Goal: Information Seeking & Learning: Compare options

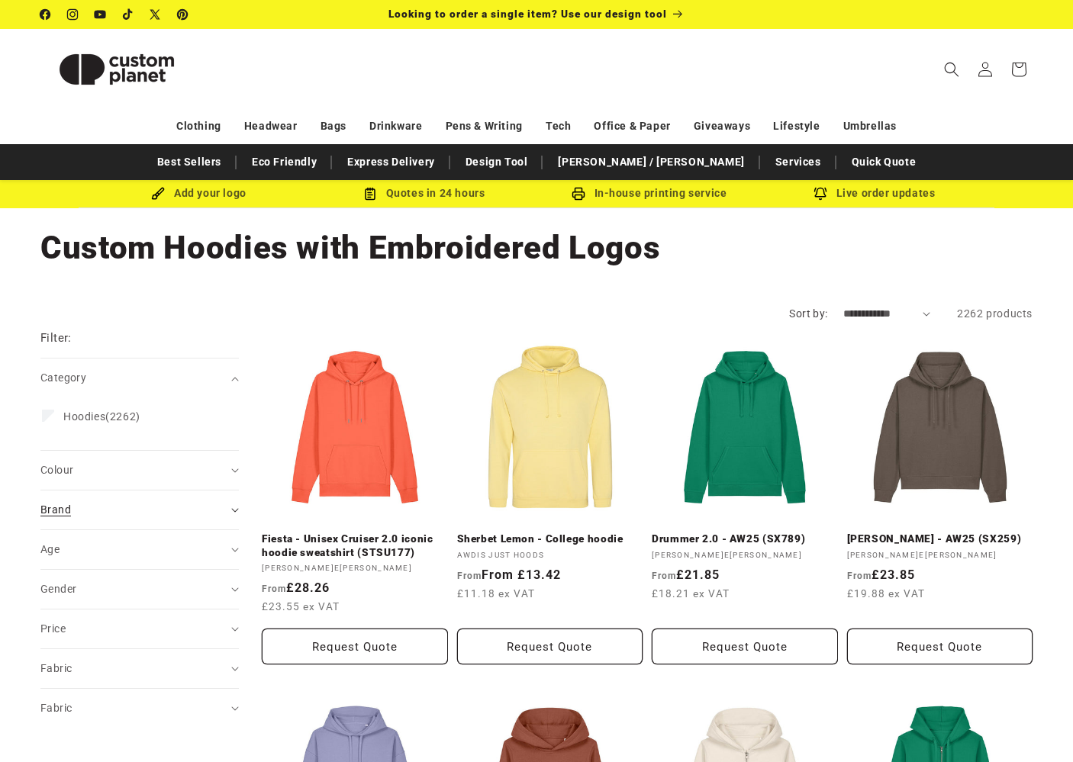
click at [55, 506] on span "Brand (0)" at bounding box center [55, 510] width 31 height 12
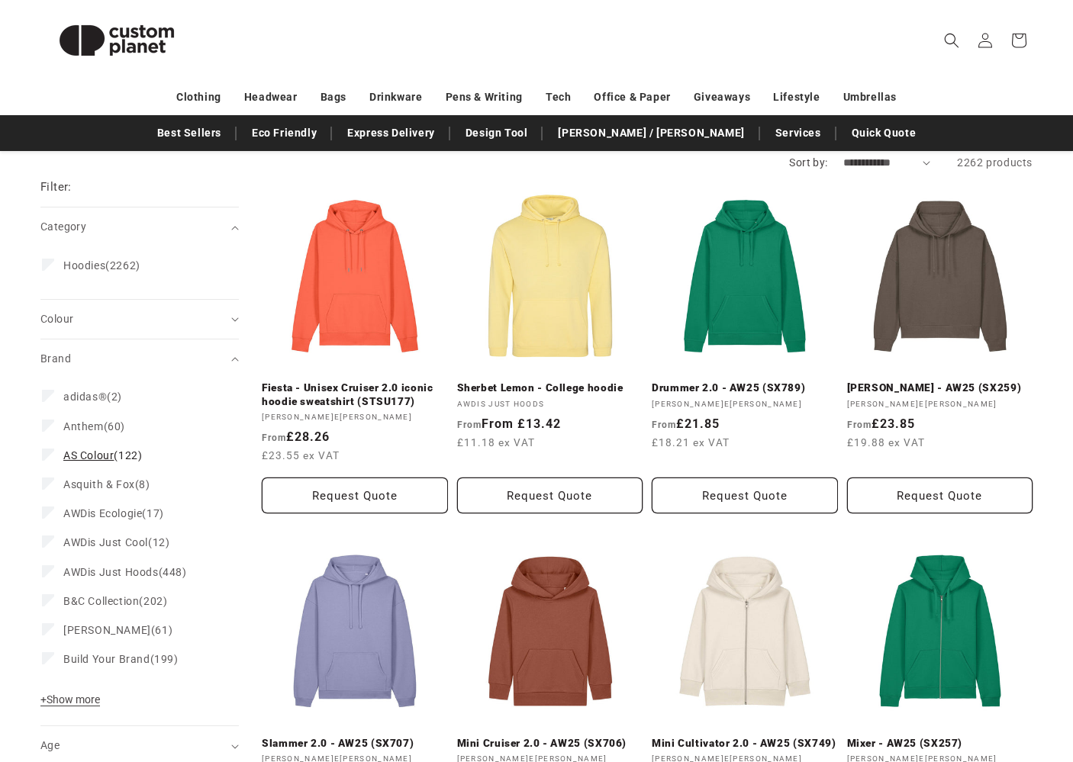
scroll to position [174, 0]
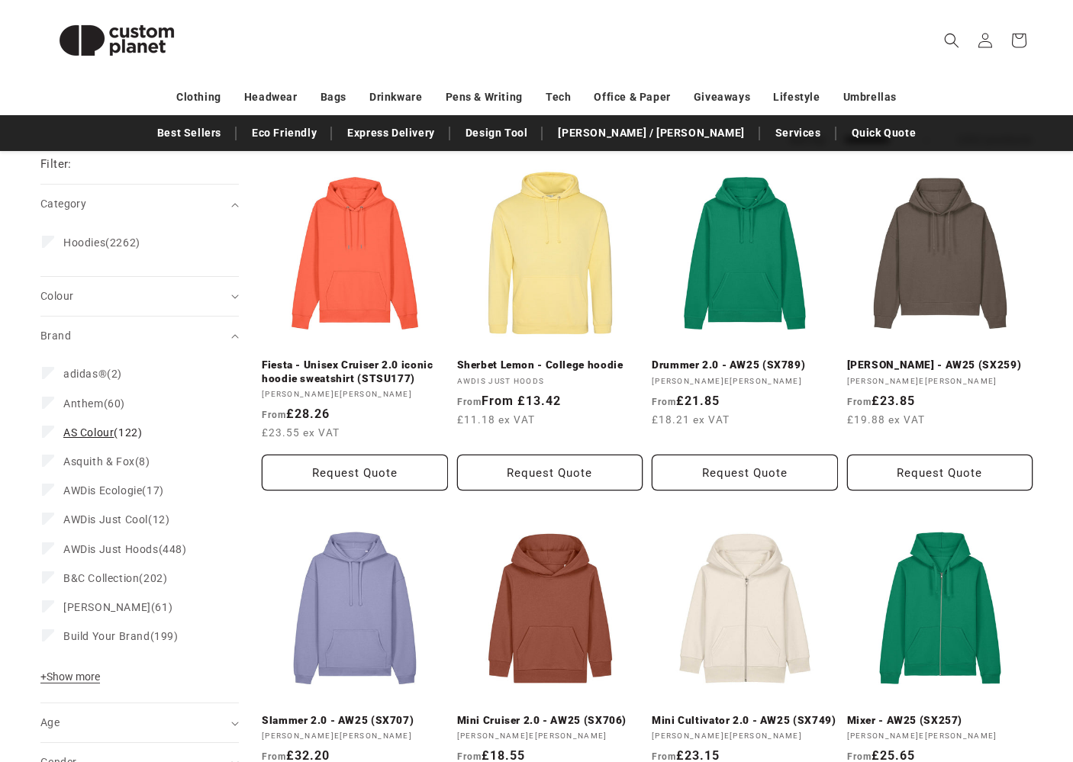
click at [89, 429] on span "AS Colour" at bounding box center [88, 432] width 50 height 12
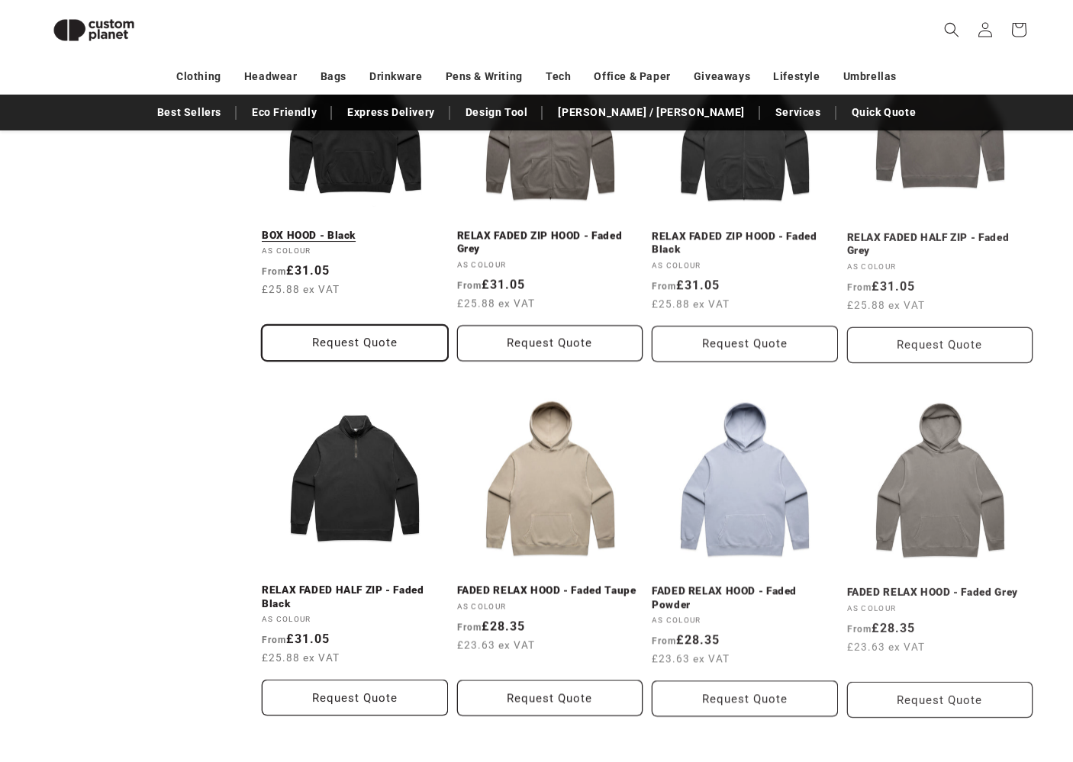
scroll to position [1330, 0]
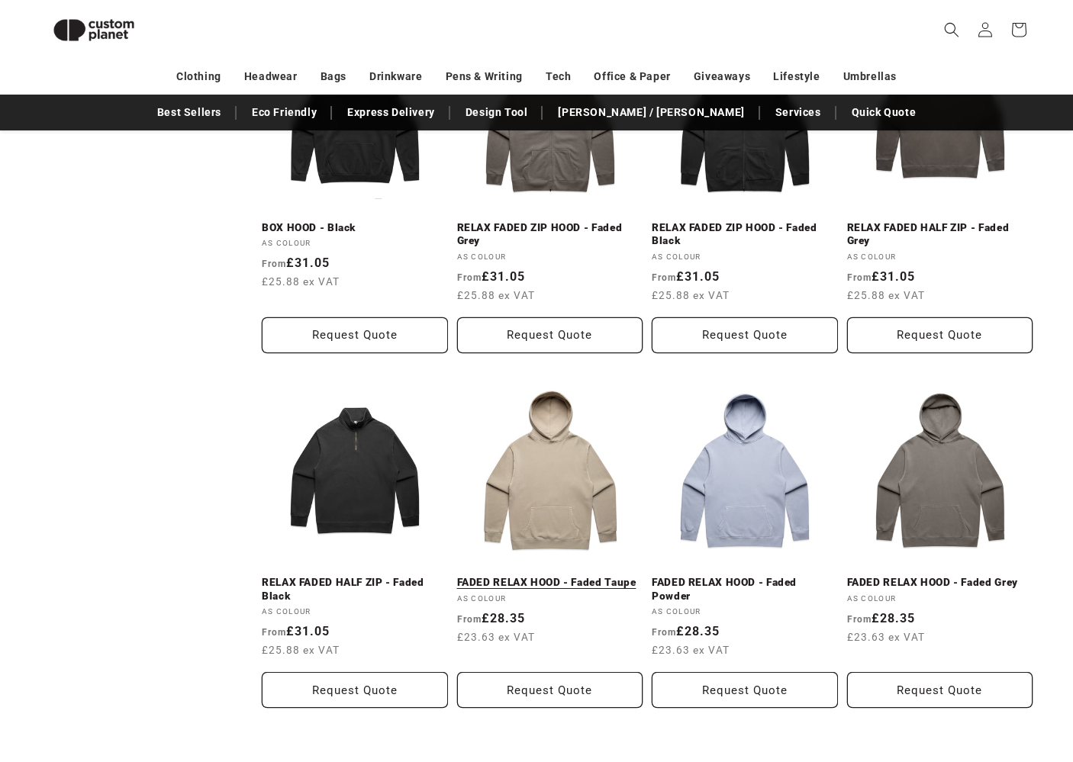
click at [552, 576] on link "FADED RELAX HOOD - Faded Taupe" at bounding box center [550, 583] width 186 height 14
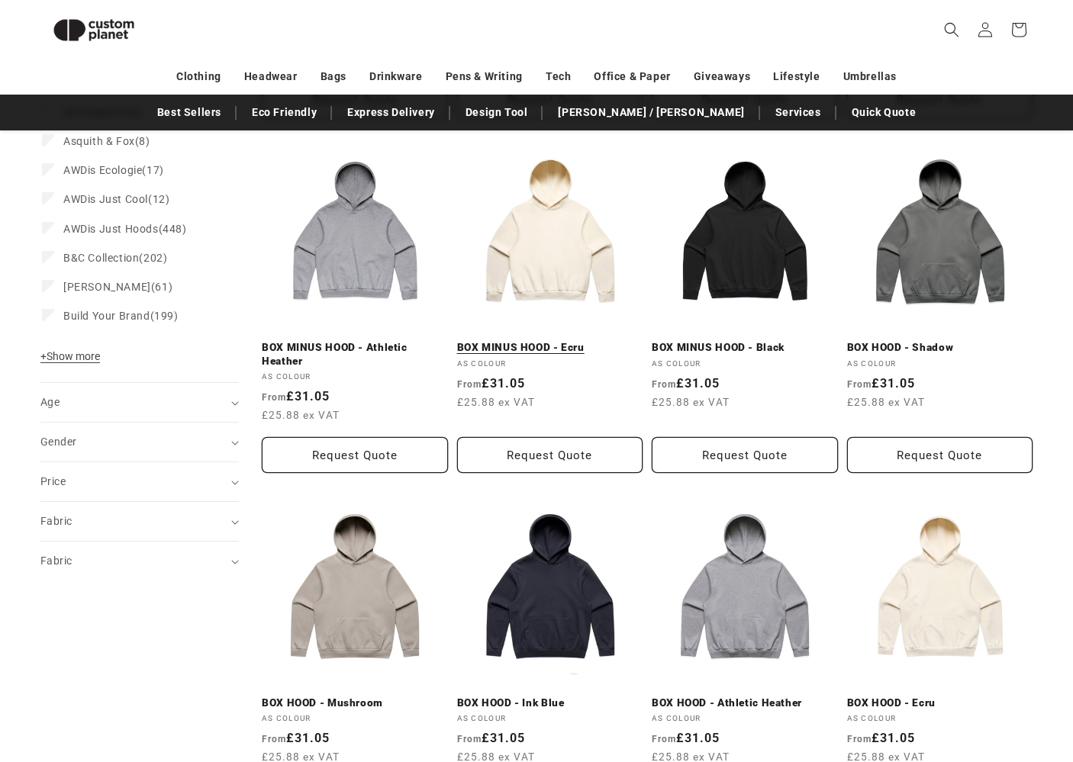
scroll to position [502, 0]
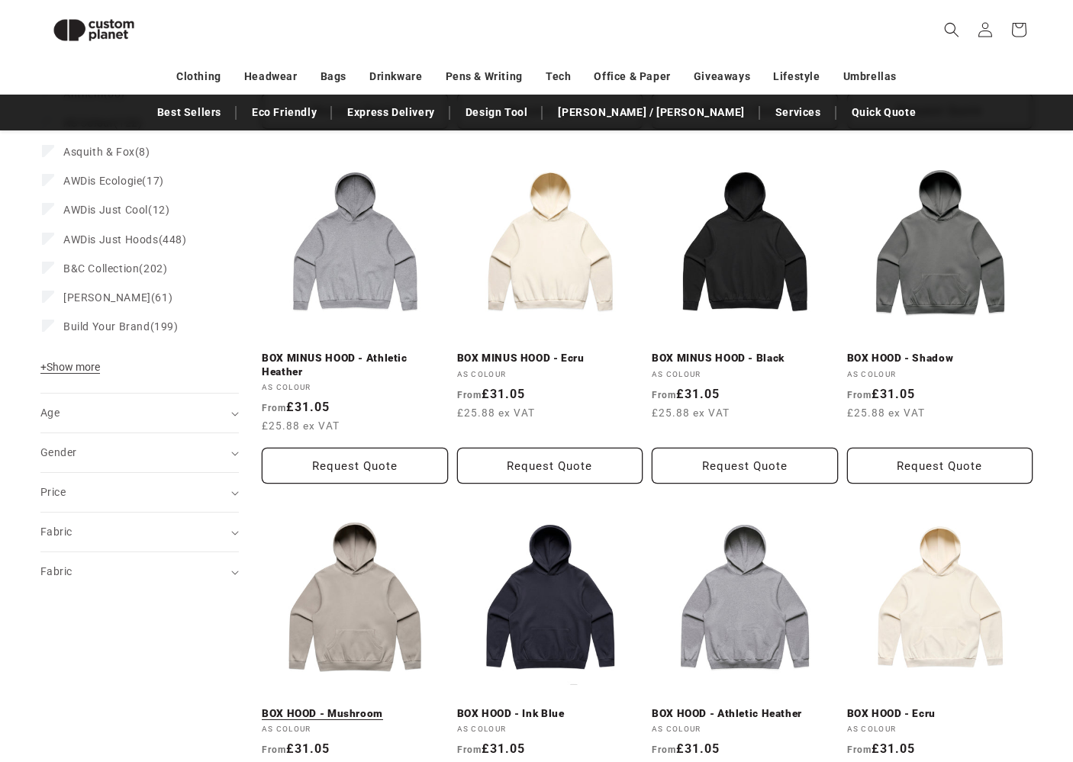
click at [382, 707] on link "BOX HOOD - Mushroom" at bounding box center [355, 714] width 186 height 14
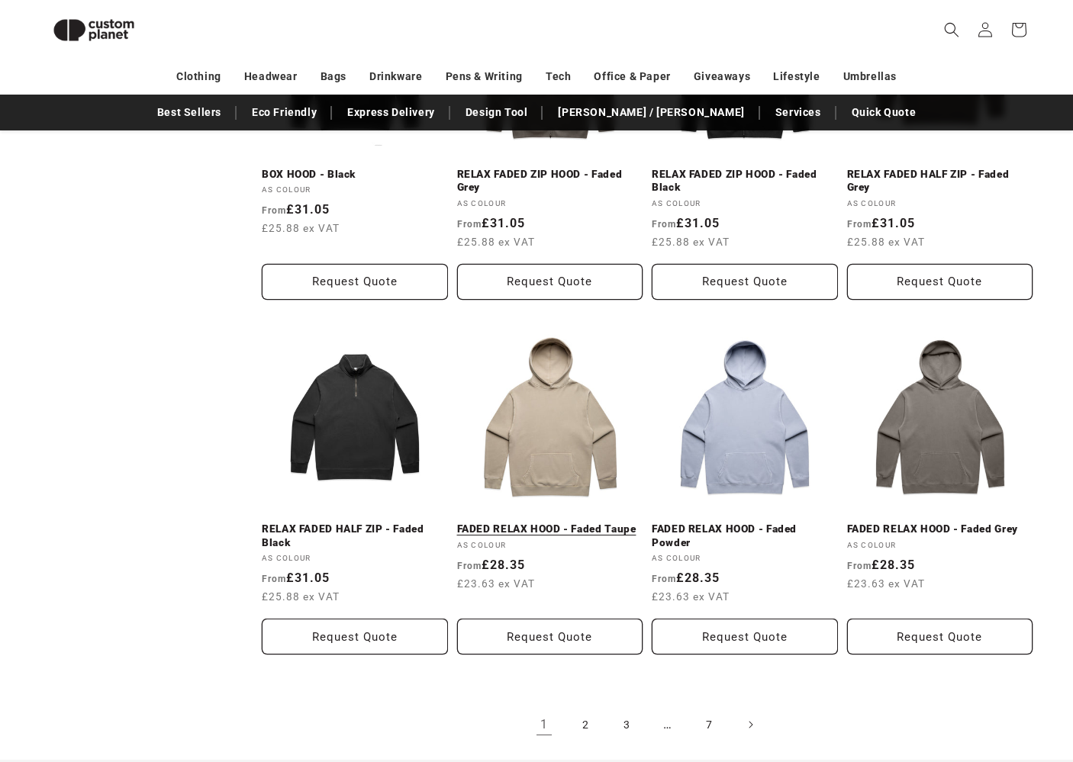
scroll to position [1389, 0]
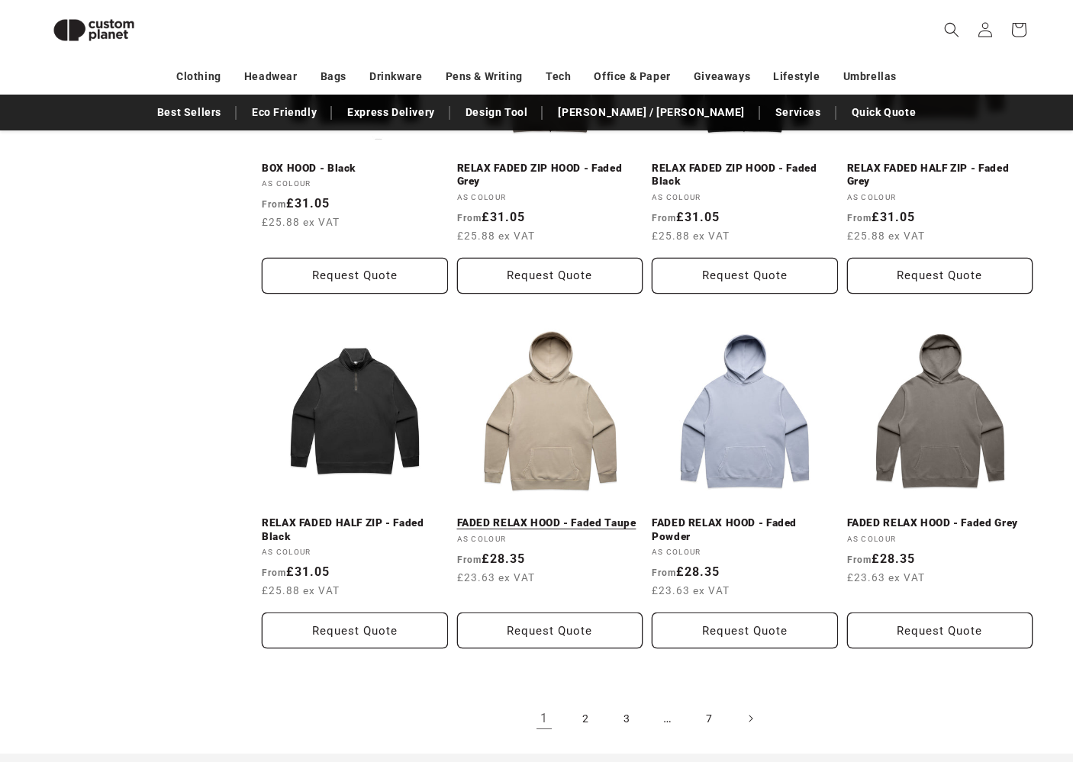
click at [540, 517] on link "FADED RELAX HOOD - Faded Taupe" at bounding box center [550, 524] width 186 height 14
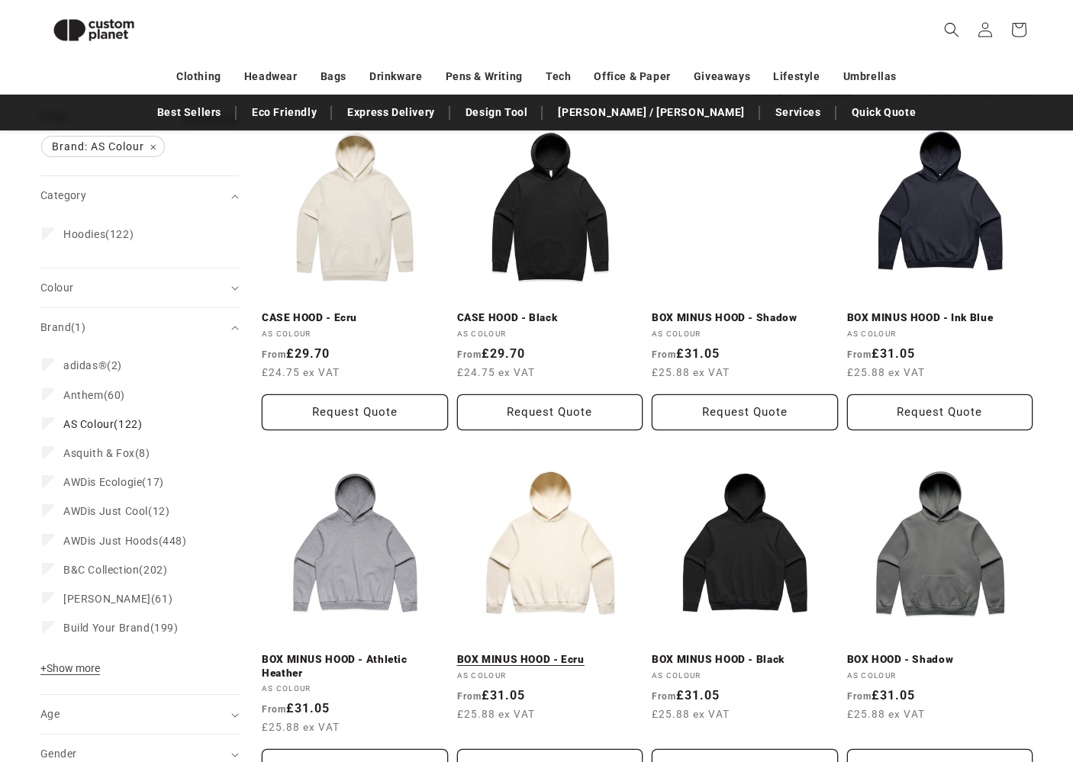
scroll to position [200, 0]
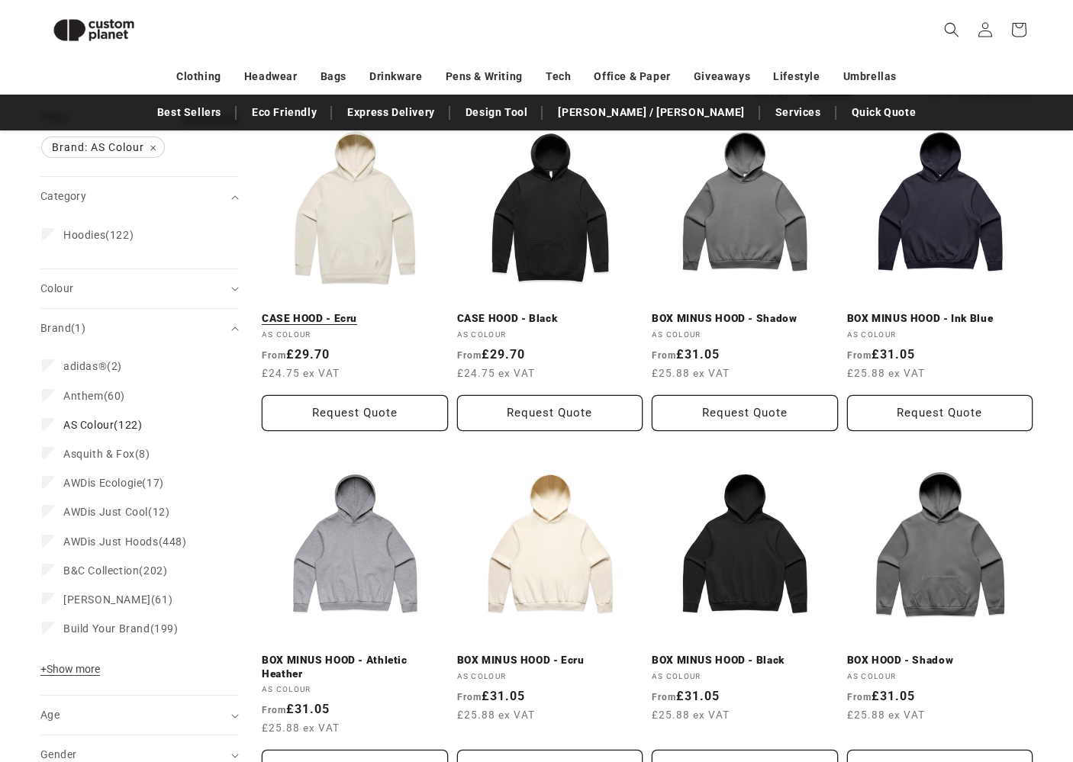
click at [363, 312] on link "CASE HOOD - Ecru" at bounding box center [355, 319] width 186 height 14
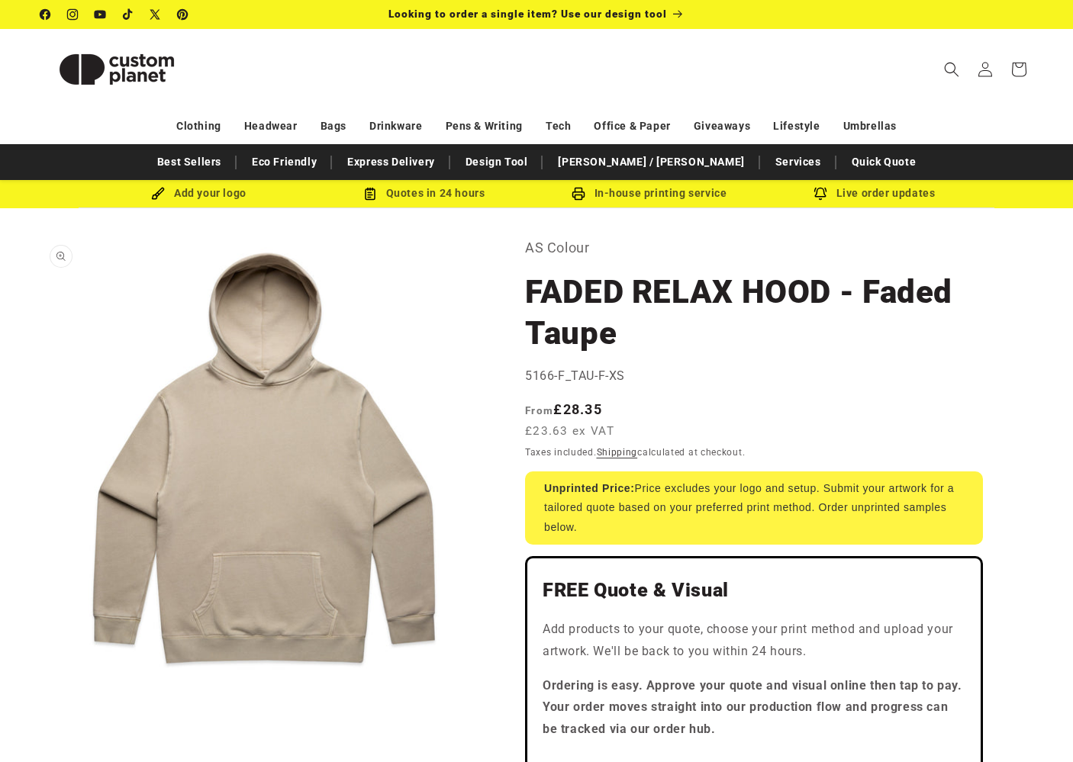
click at [40, 682] on button "Open media 1 in modal" at bounding box center [40, 682] width 0 height 0
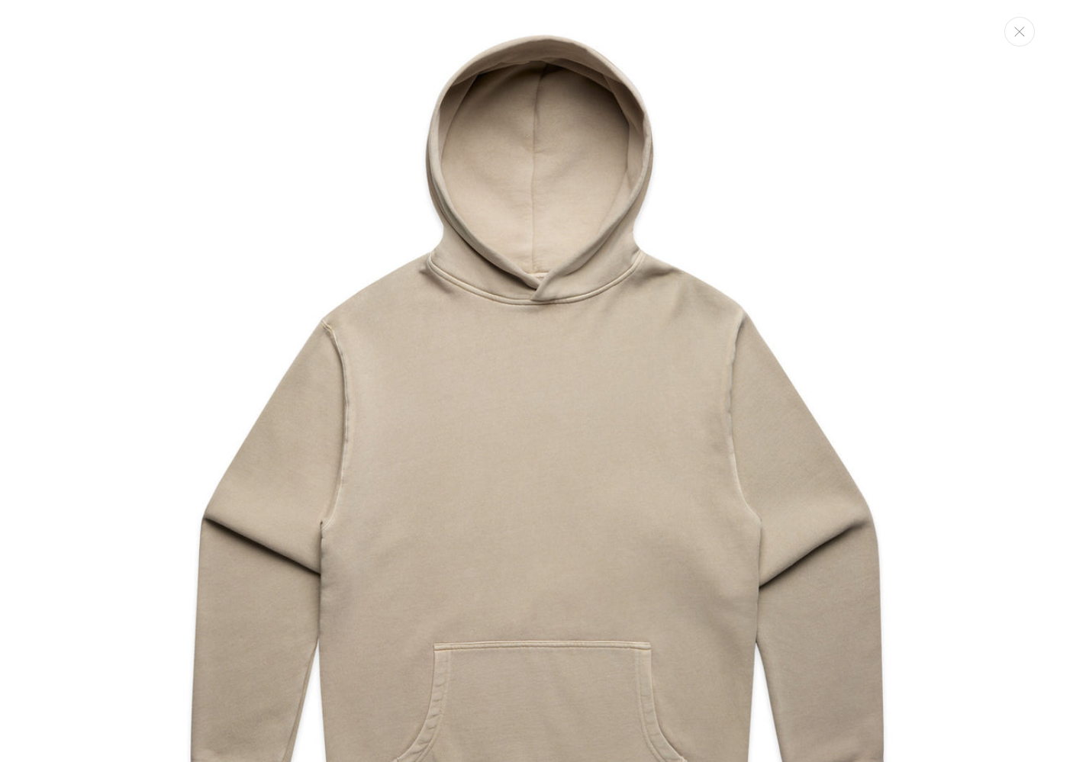
scroll to position [20, 0]
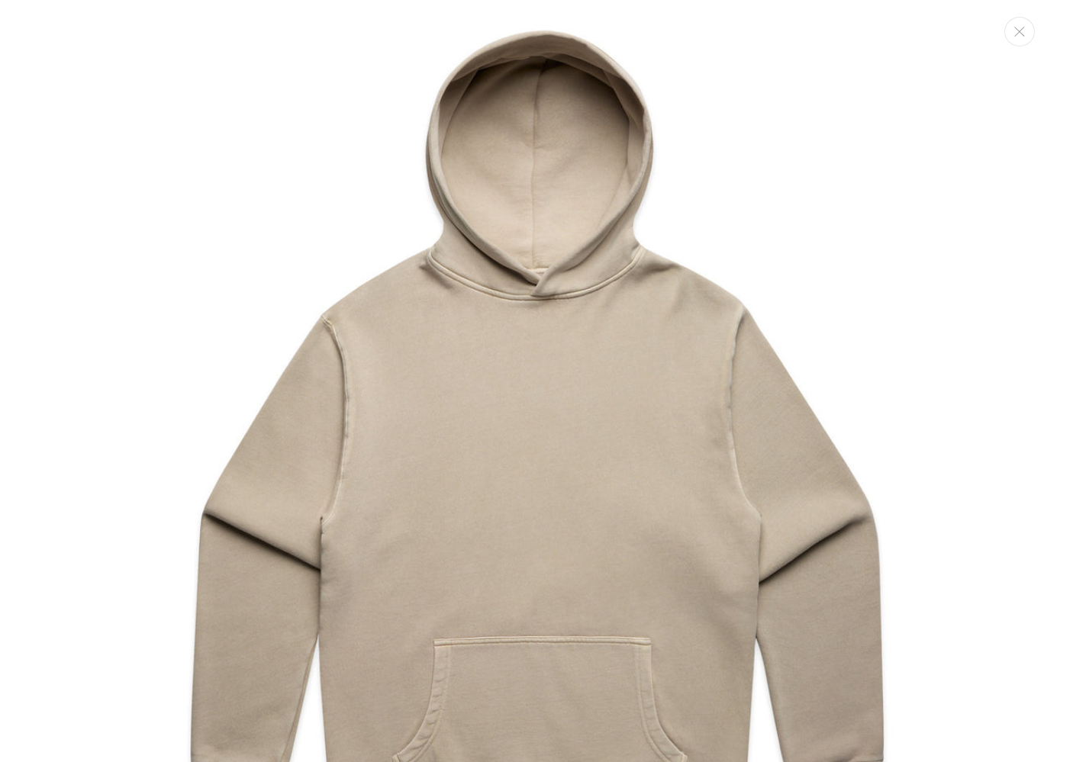
drag, startPoint x: 1012, startPoint y: 33, endPoint x: 1005, endPoint y: 39, distance: 9.8
click at [1012, 33] on button "Close" at bounding box center [1019, 32] width 31 height 30
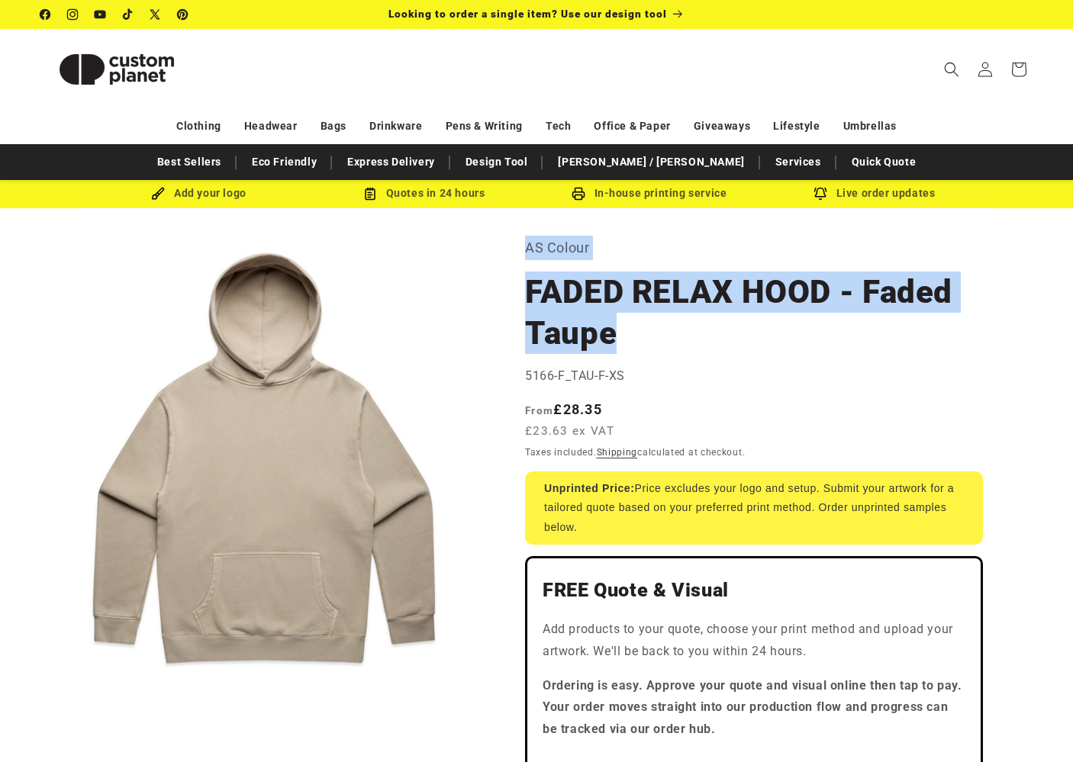
drag, startPoint x: 529, startPoint y: 246, endPoint x: 625, endPoint y: 344, distance: 137.0
copy section "AS Colour FADED RELAX HOOD - Faded Taupe"
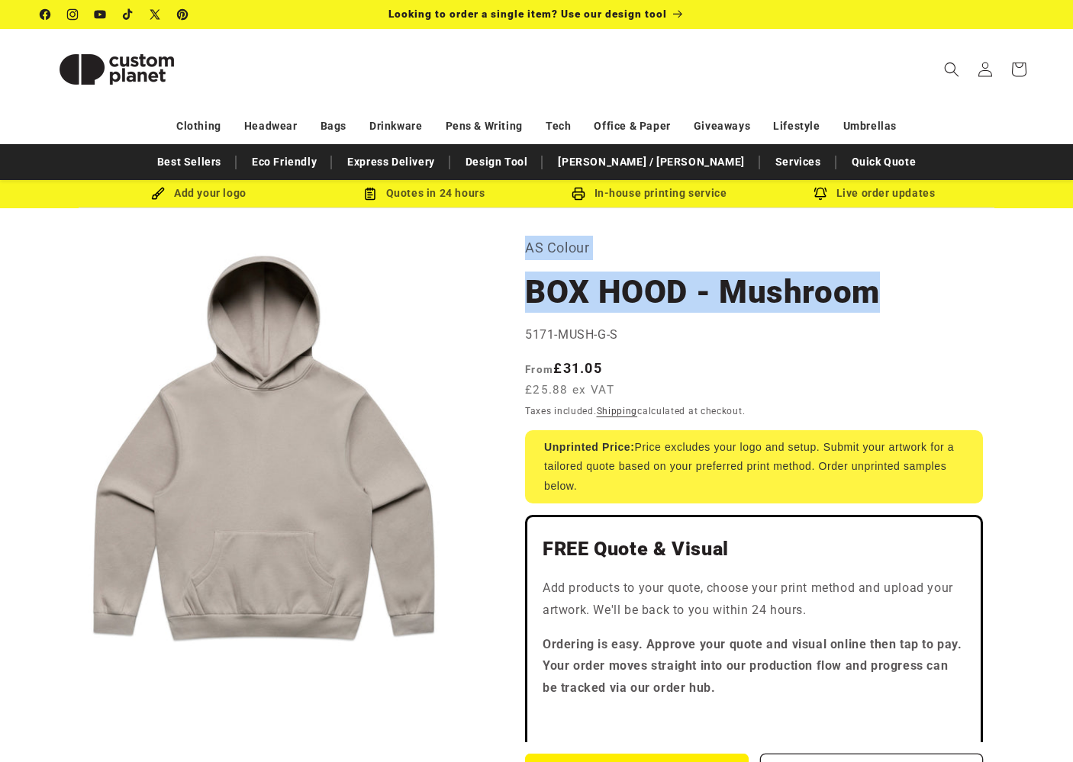
drag, startPoint x: 564, startPoint y: 272, endPoint x: 874, endPoint y: 288, distance: 311.0
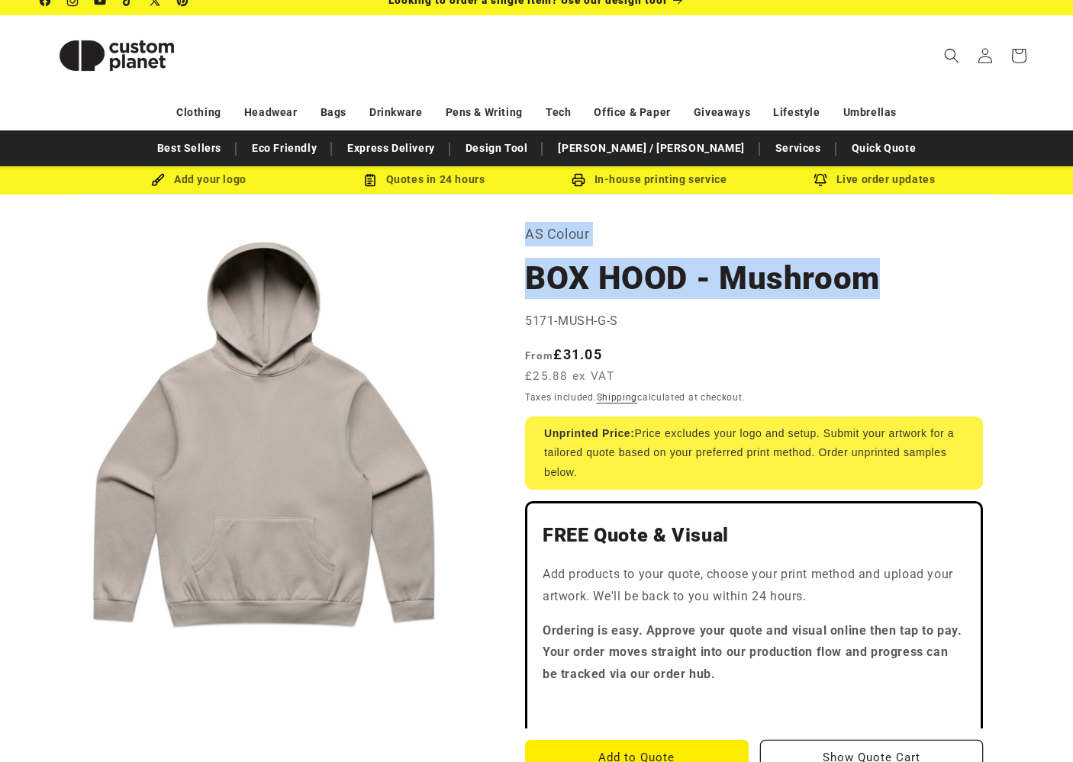
copy section "AS Colour BOX HOOD - Mushroom"
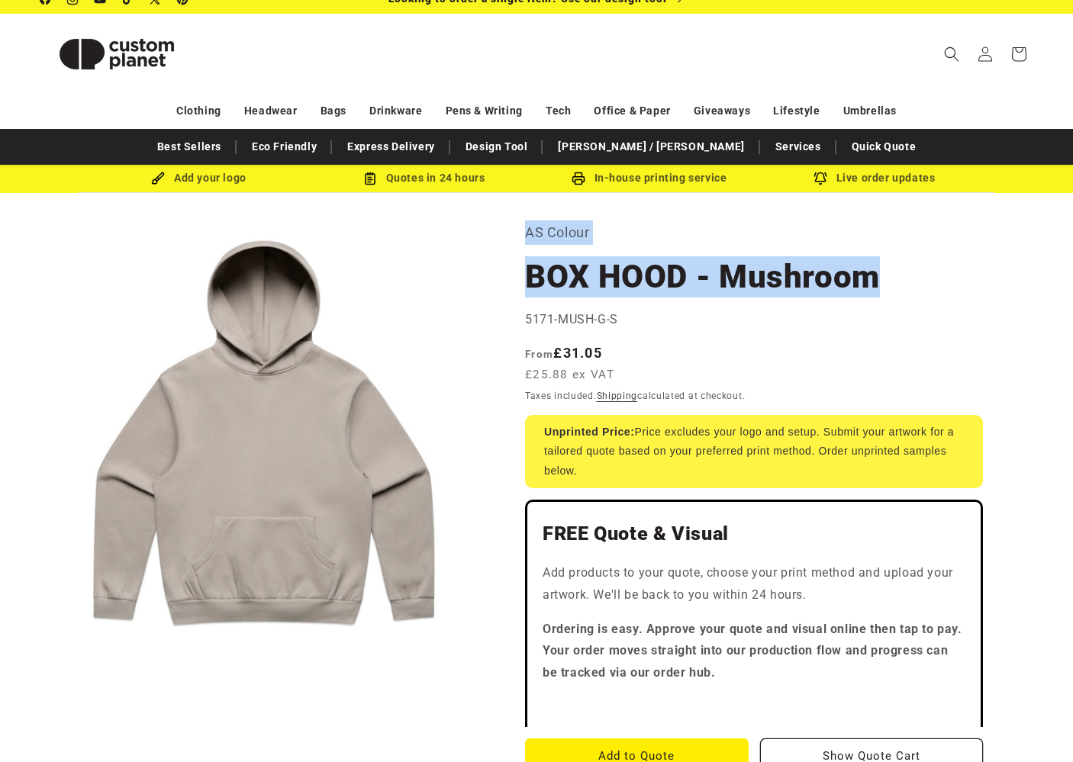
scroll to position [16, 0]
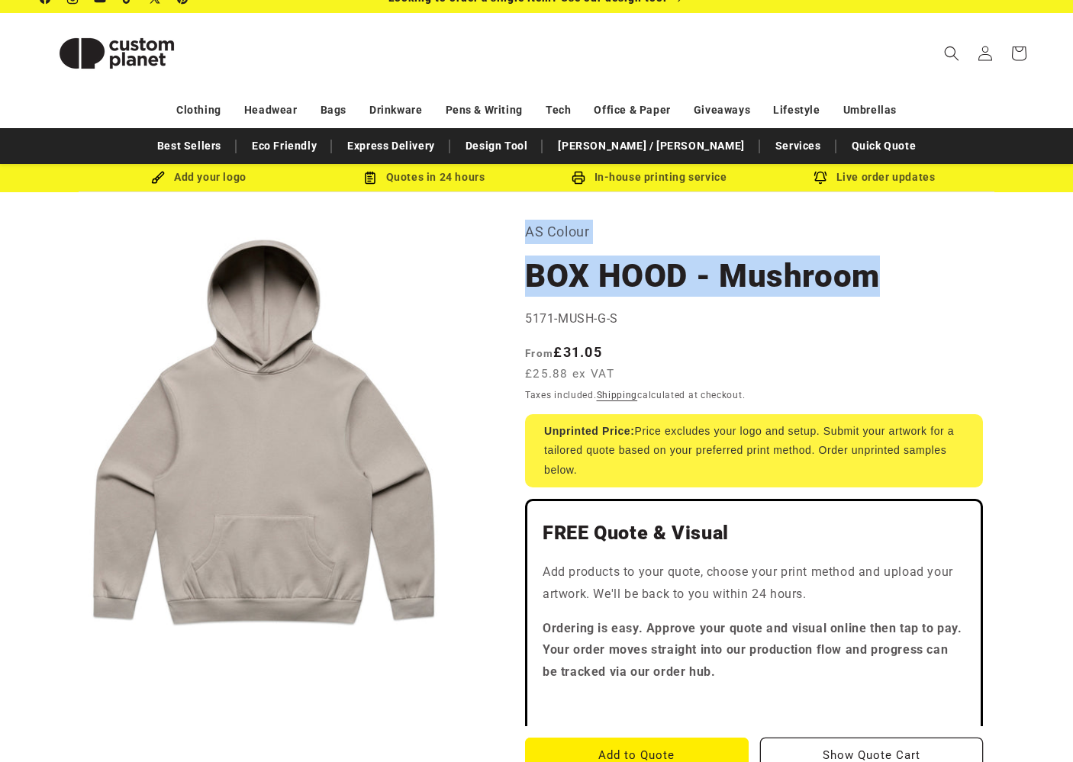
click at [40, 666] on button "Open media 1 in modal" at bounding box center [40, 666] width 0 height 0
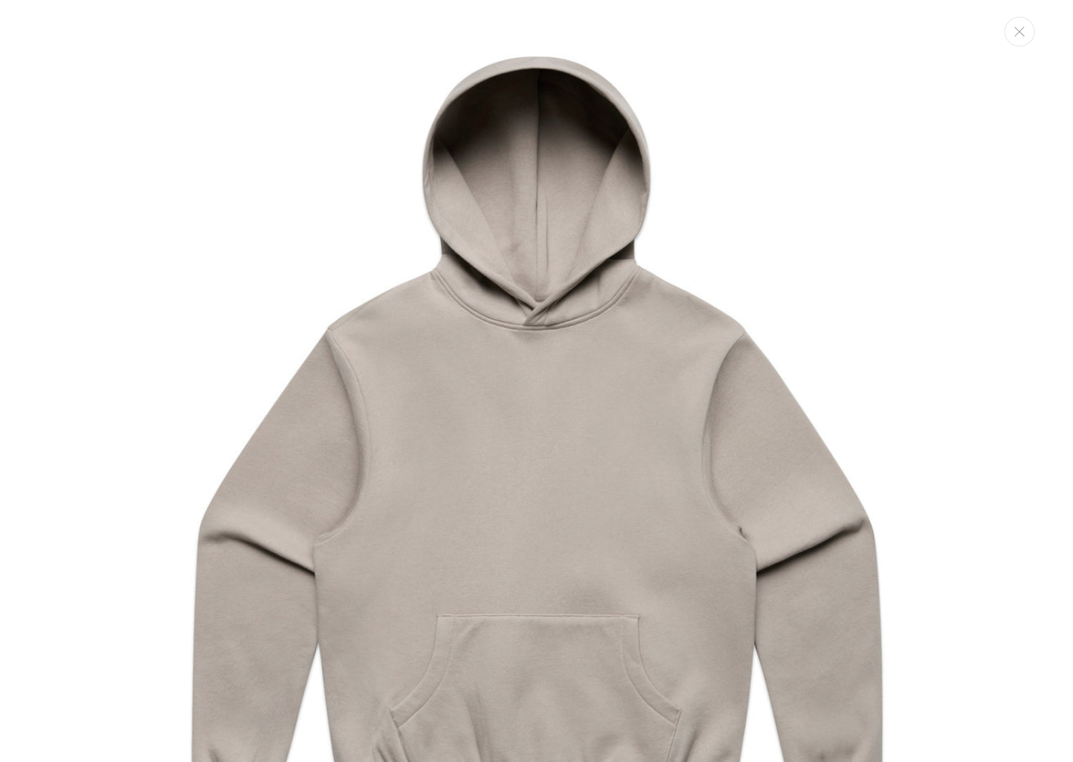
scroll to position [0, 0]
click at [1012, 26] on button "Close" at bounding box center [1019, 32] width 31 height 30
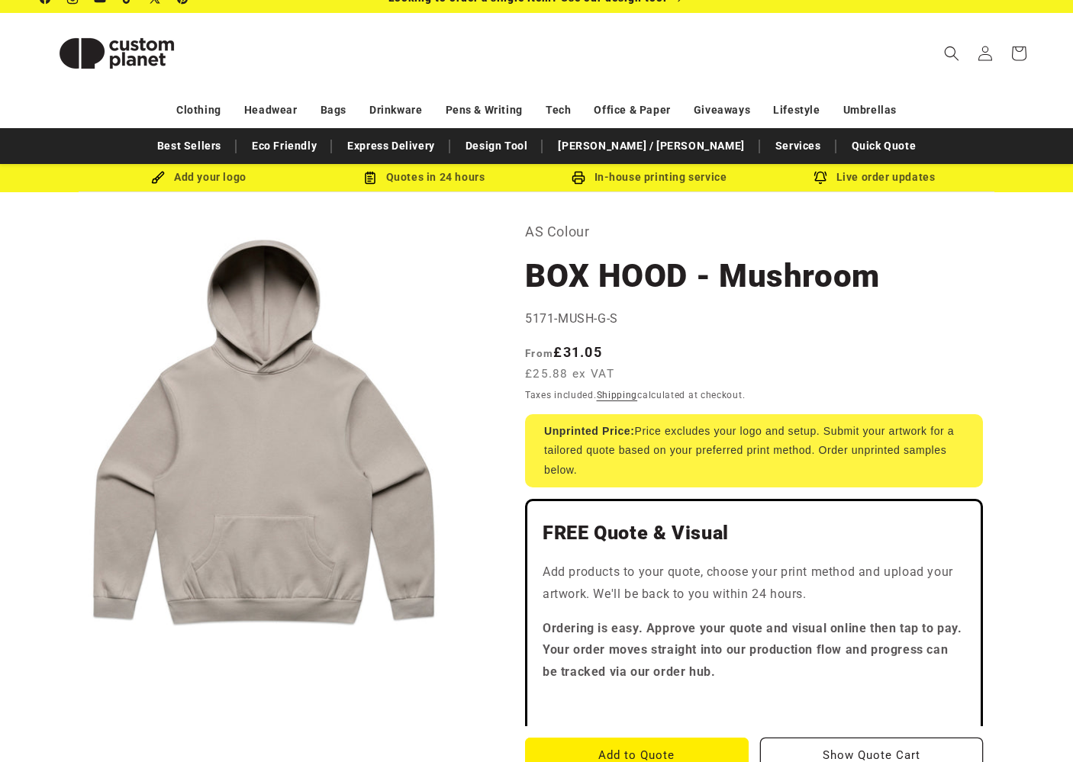
click at [710, 354] on div "Regular price From £31.05 £25.88 ex VAT Regular price Sale price £31.05 Unit pr…" at bounding box center [754, 364] width 458 height 45
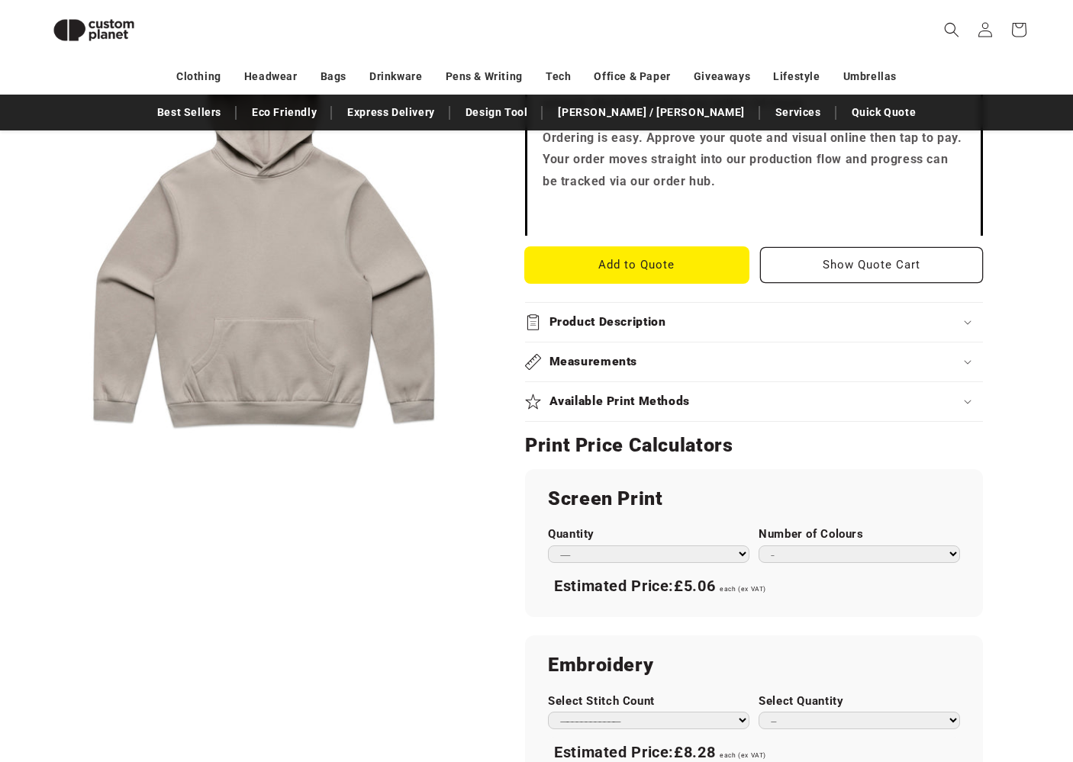
scroll to position [519, 0]
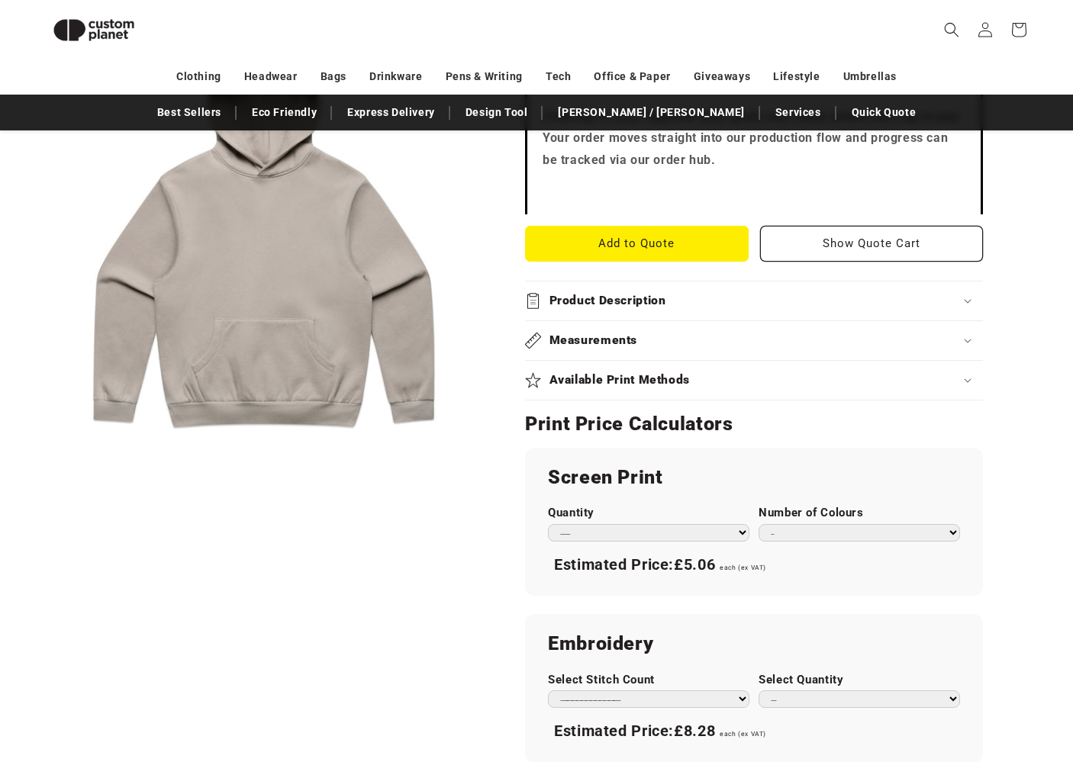
click at [669, 301] on div "Product Description" at bounding box center [754, 301] width 458 height 16
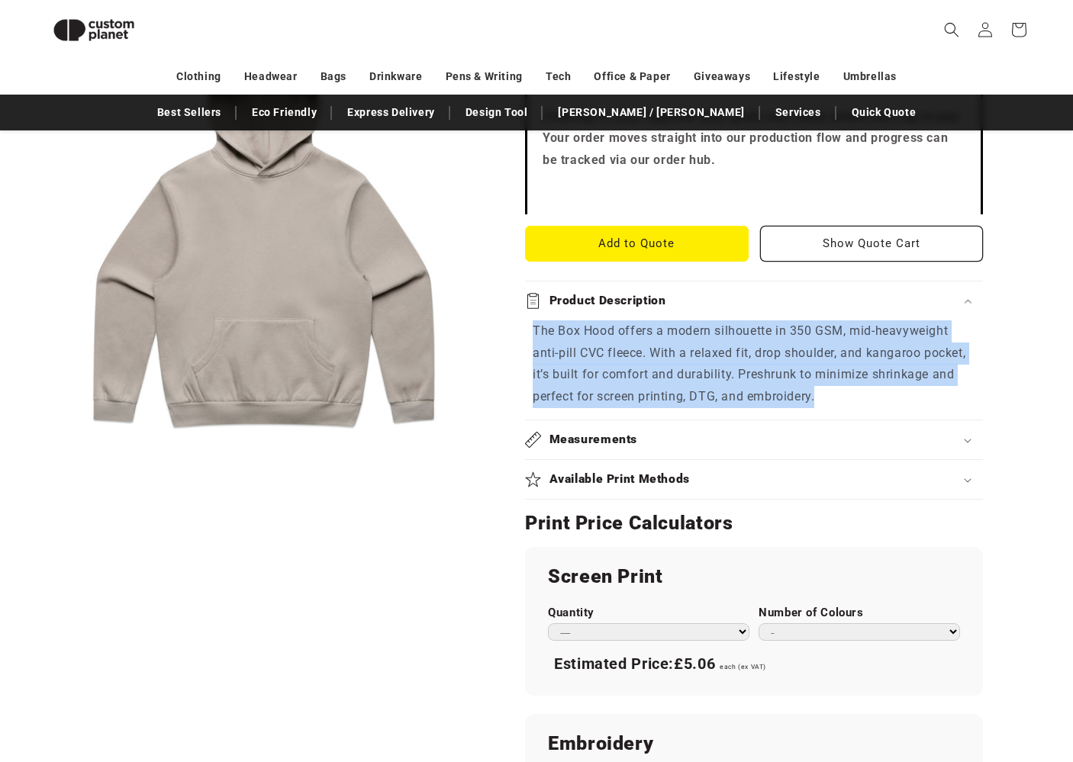
drag, startPoint x: 533, startPoint y: 326, endPoint x: 845, endPoint y: 394, distance: 319.3
click at [845, 394] on p "The Box Hood offers a modern silhouette in 350 GSM, mid-heavyweight anti-pill C…" at bounding box center [754, 364] width 443 height 88
copy p "The Box Hood offers a modern silhouette in 350 GSM, mid-heavyweight anti-pill C…"
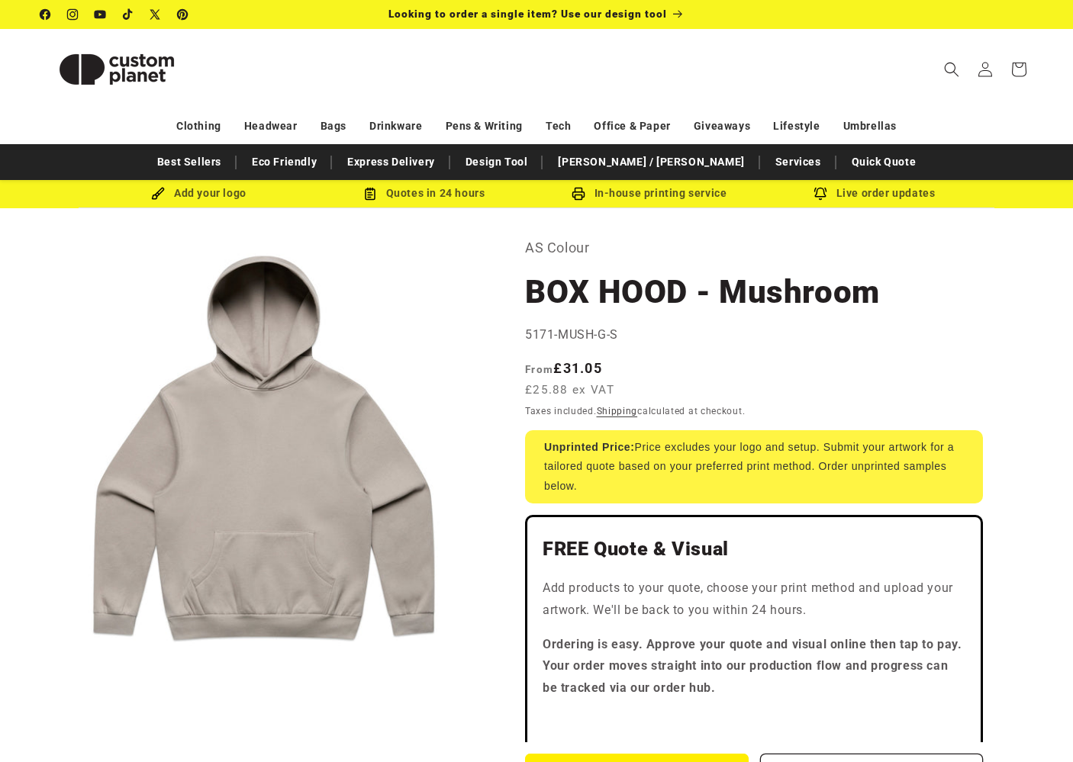
scroll to position [0, 0]
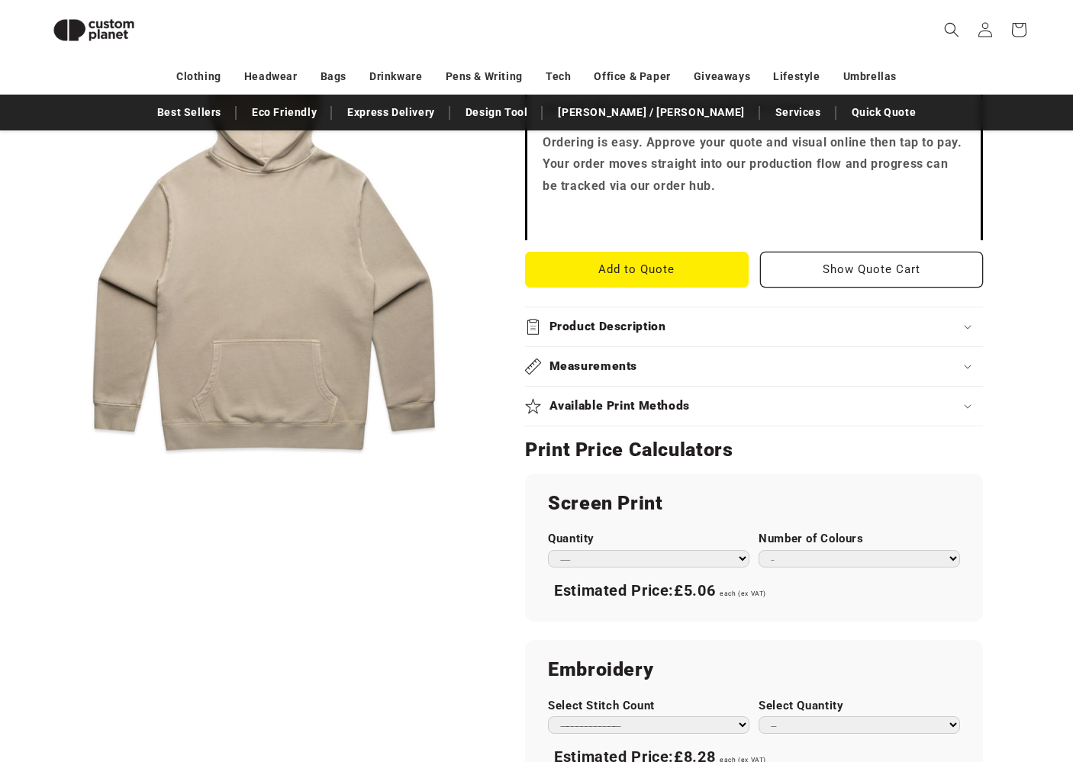
scroll to position [550, 0]
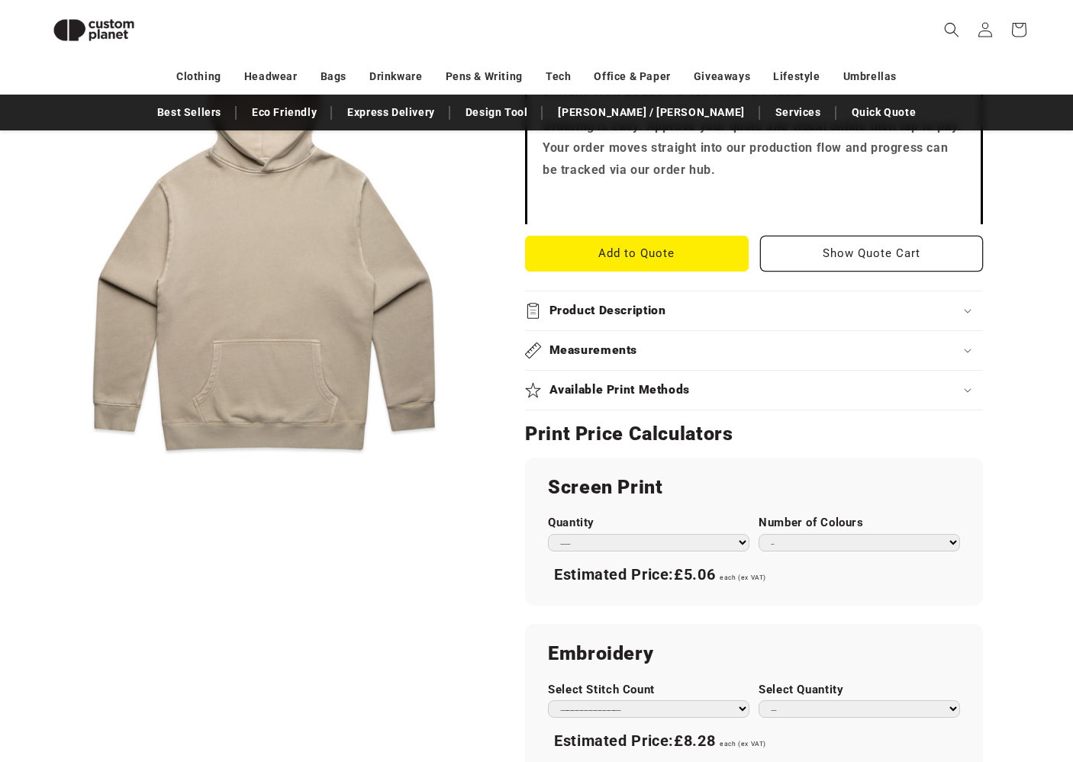
drag, startPoint x: 609, startPoint y: 308, endPoint x: 605, endPoint y: 318, distance: 10.6
click at [608, 310] on h2 "Product Description" at bounding box center [607, 311] width 117 height 16
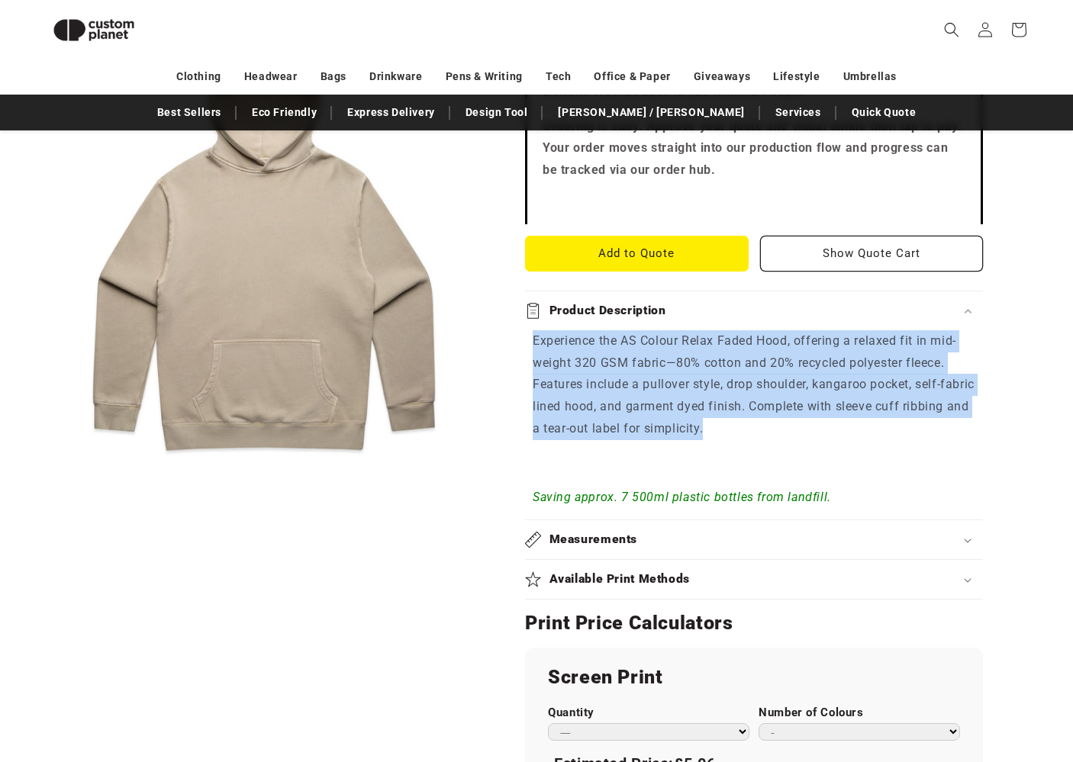
drag, startPoint x: 536, startPoint y: 334, endPoint x: 784, endPoint y: 418, distance: 261.8
click at [783, 418] on p "Experience the AS Colour Relax Faded Hood, offering a relaxed fit in mid-weight…" at bounding box center [754, 385] width 443 height 110
copy span "Experience the AS Colour Relax Faded Hood, offering a relaxed fit in mid-weight…"
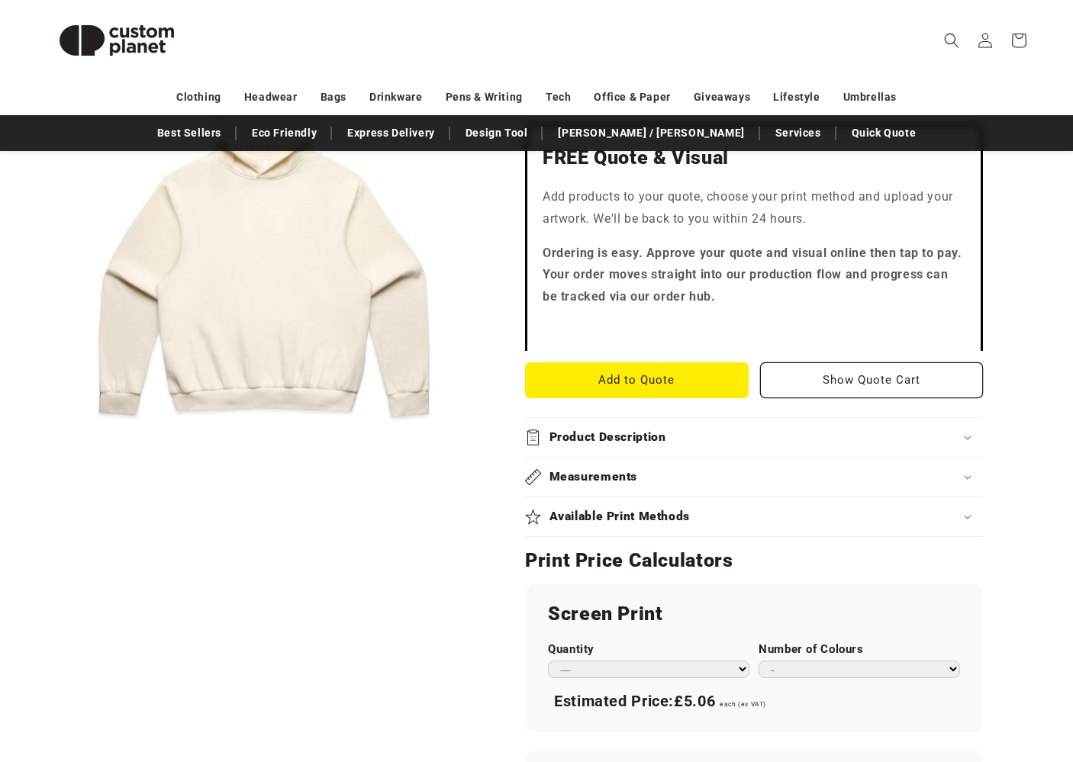
scroll to position [417, 0]
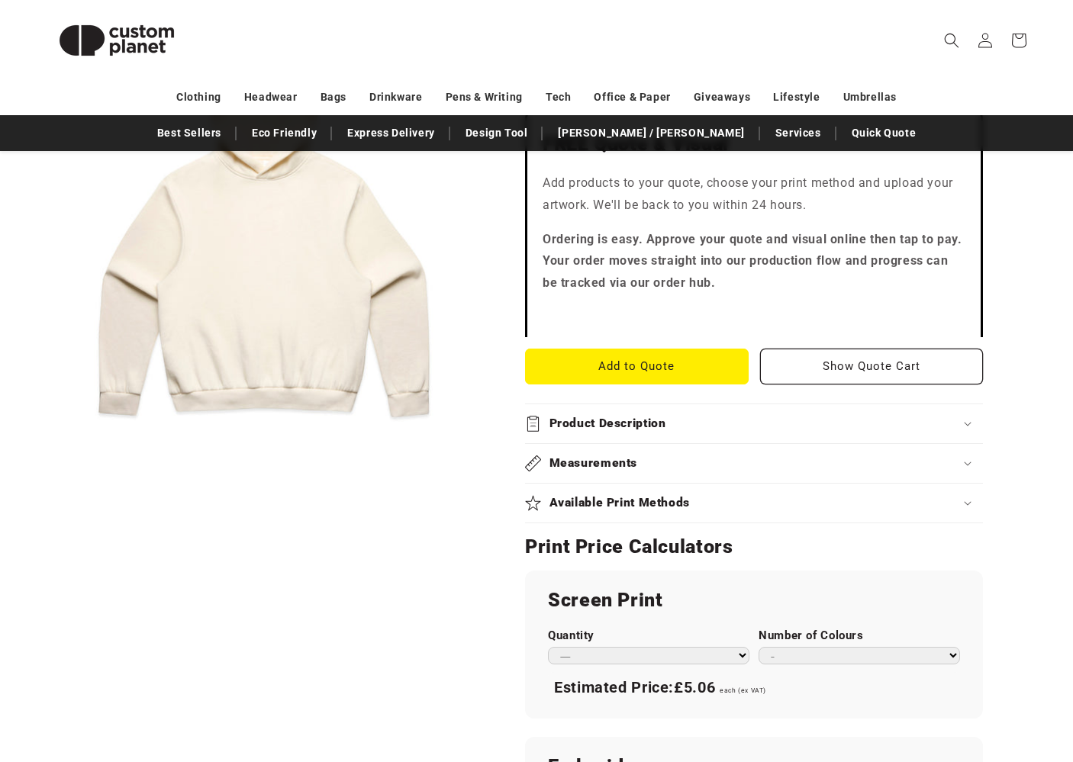
click at [616, 417] on h2 "Product Description" at bounding box center [607, 424] width 117 height 16
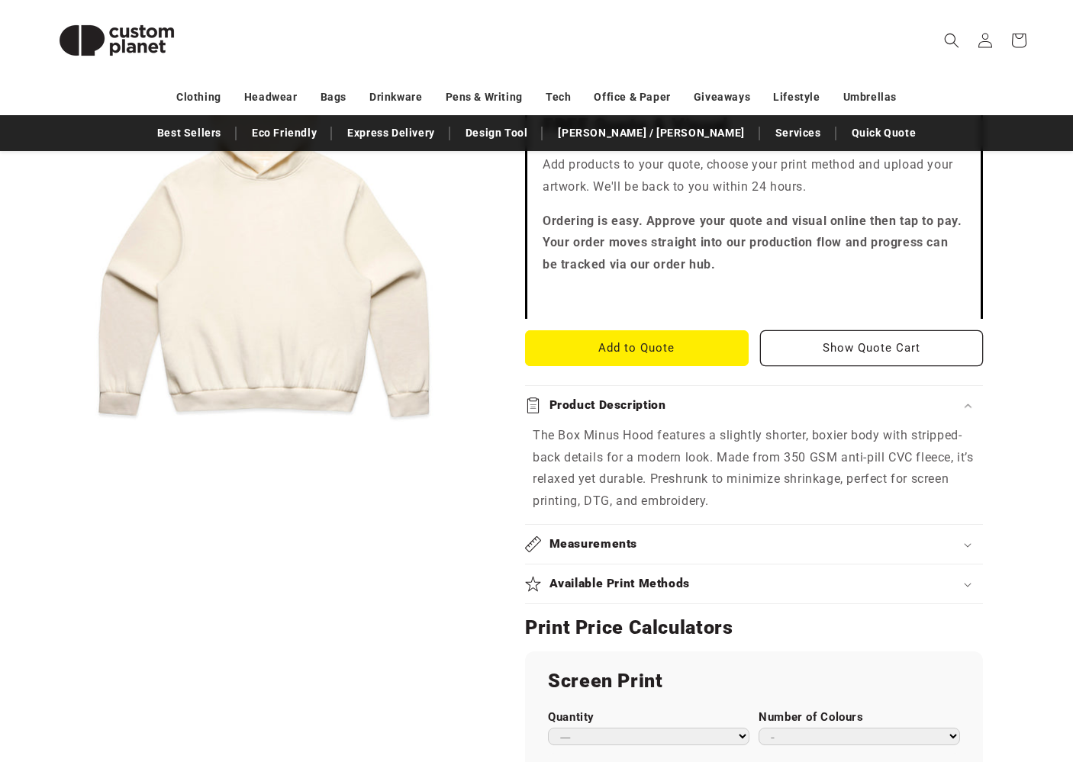
scroll to position [439, 0]
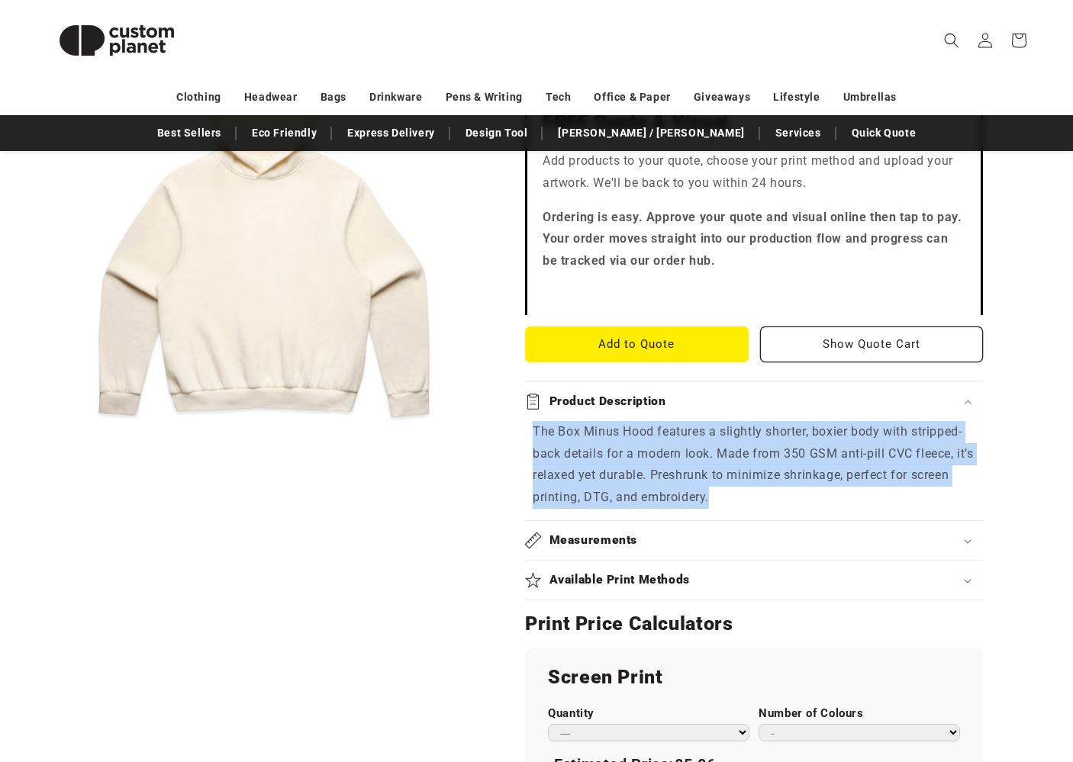
drag, startPoint x: 727, startPoint y: 492, endPoint x: 522, endPoint y: 423, distance: 216.4
click at [523, 423] on div "AS Colour BOX MINUS HOOD - Ecru BOX MINUS HOOD - Ecru 5172-ECRU-G-S Regular pri…" at bounding box center [760, 565] width 546 height 1536
copy span "The Box Minus Hood features a slightly shorter, boxier body with stripped-back …"
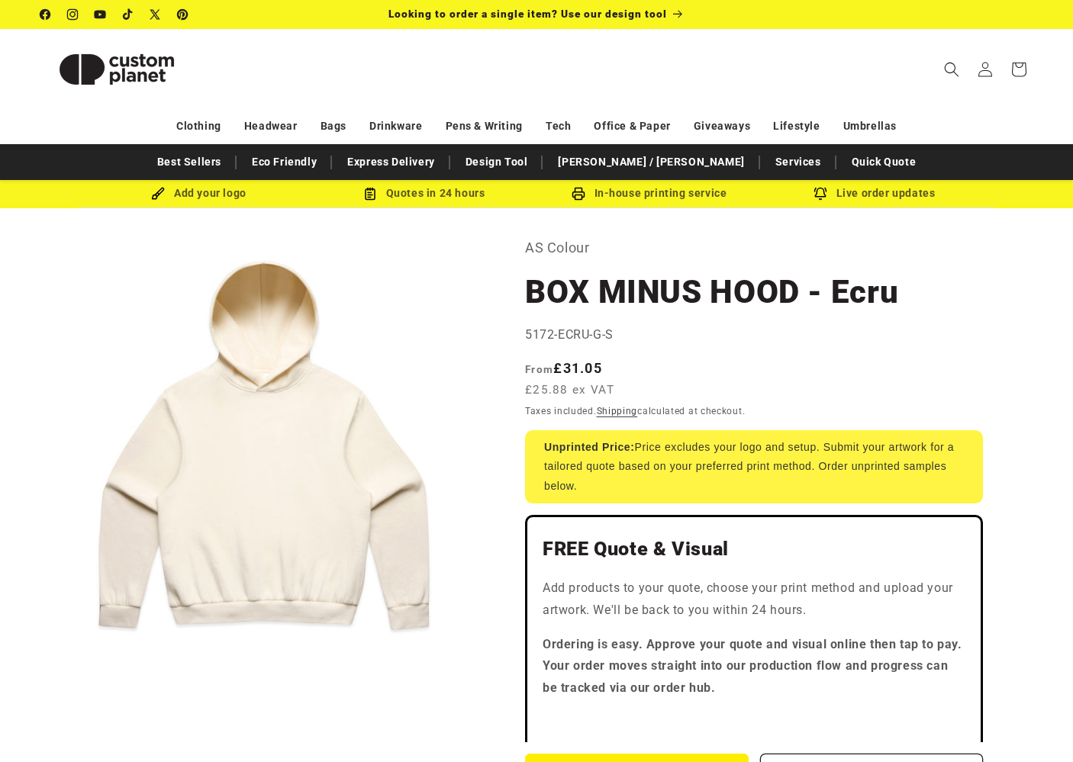
scroll to position [0, 0]
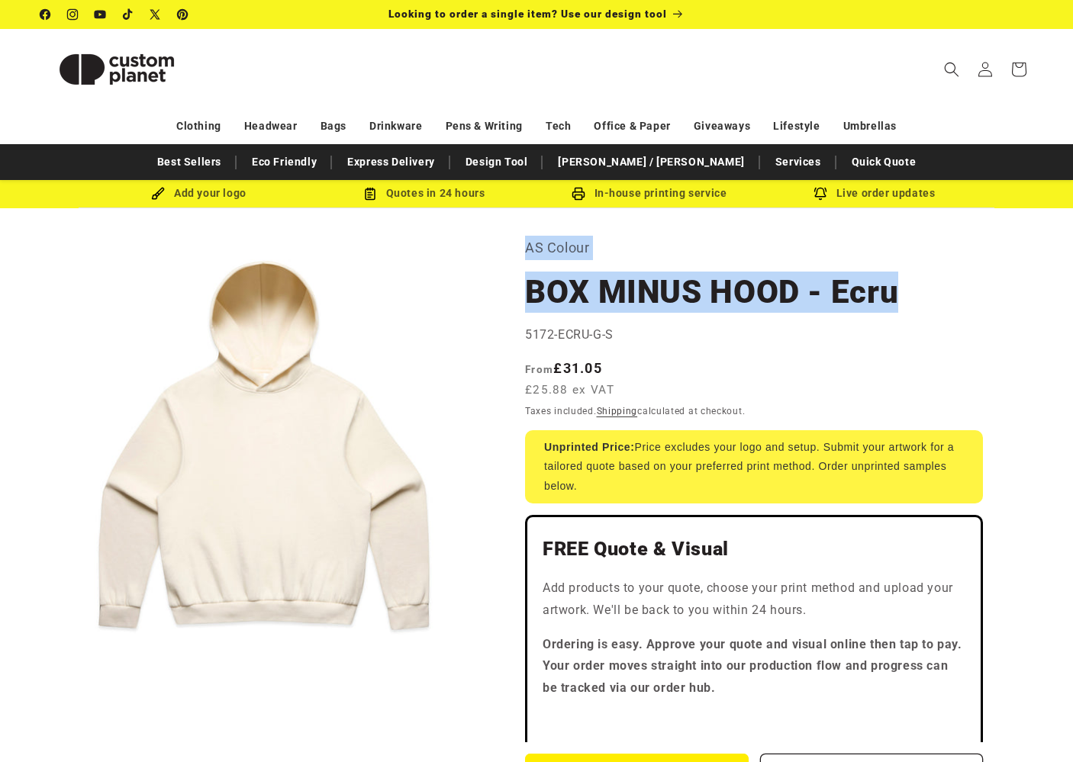
drag, startPoint x: 525, startPoint y: 249, endPoint x: 900, endPoint y: 287, distance: 377.2
copy section "AS Colour BOX MINUS HOOD - Ecru"
click at [40, 682] on button "Open media 1 in modal" at bounding box center [40, 682] width 0 height 0
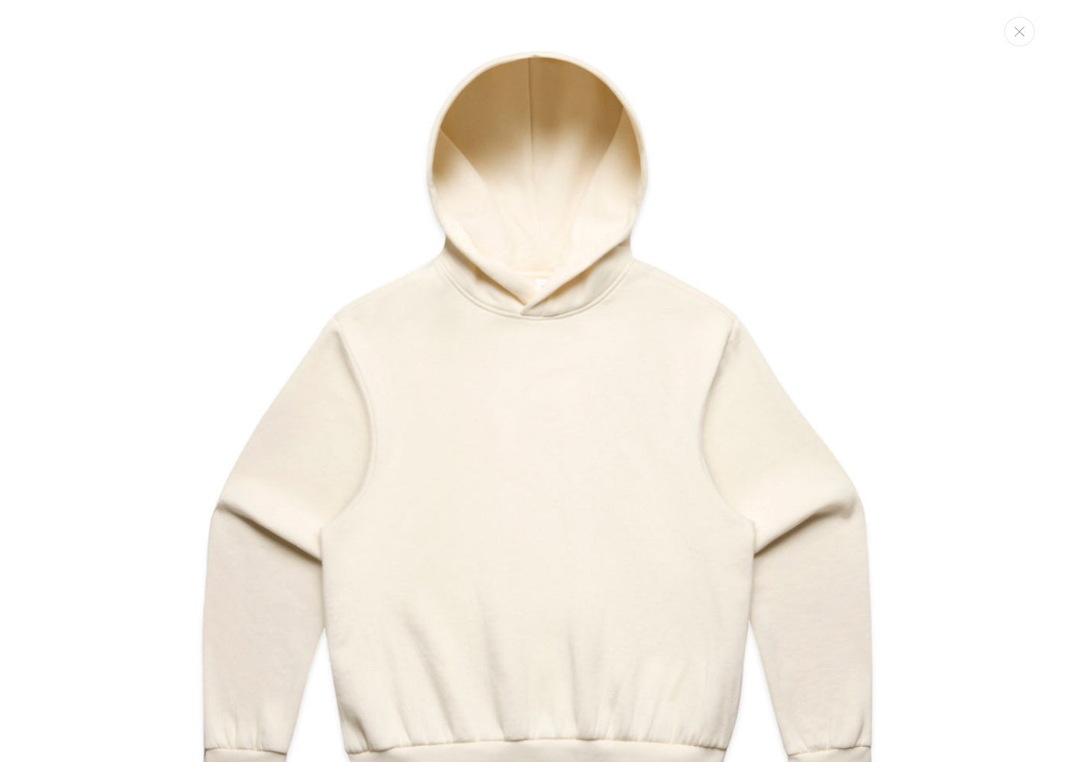
click at [1013, 40] on button "Close" at bounding box center [1019, 32] width 31 height 30
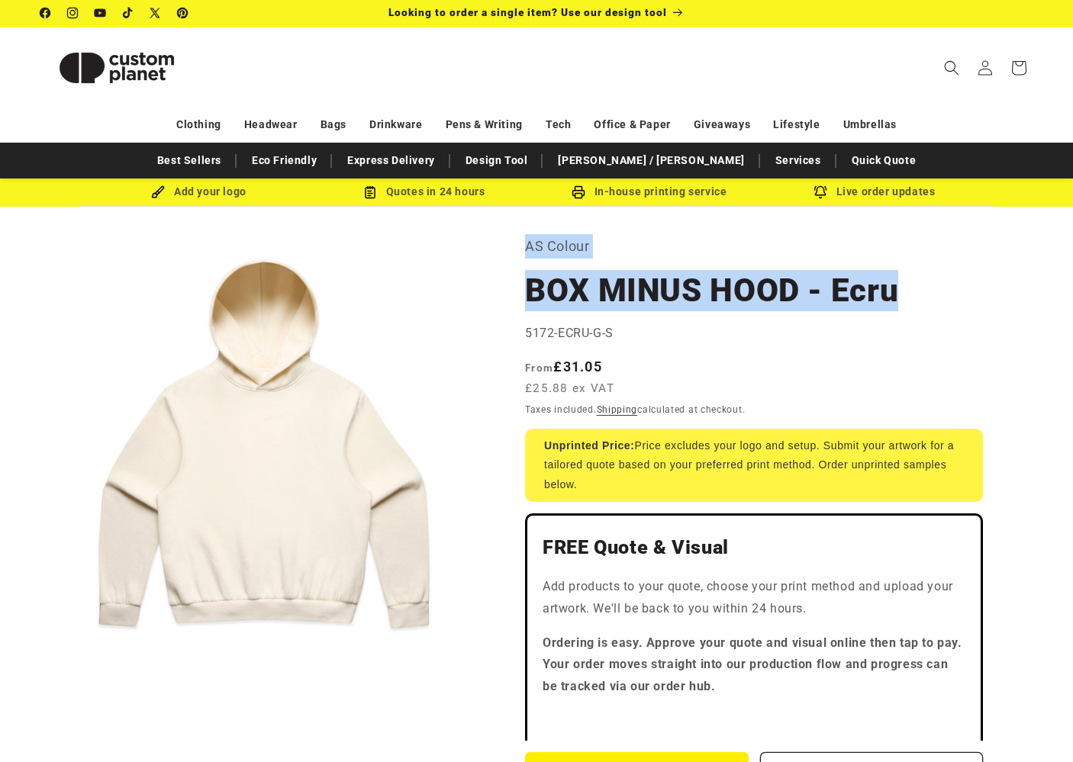
scroll to position [8, 0]
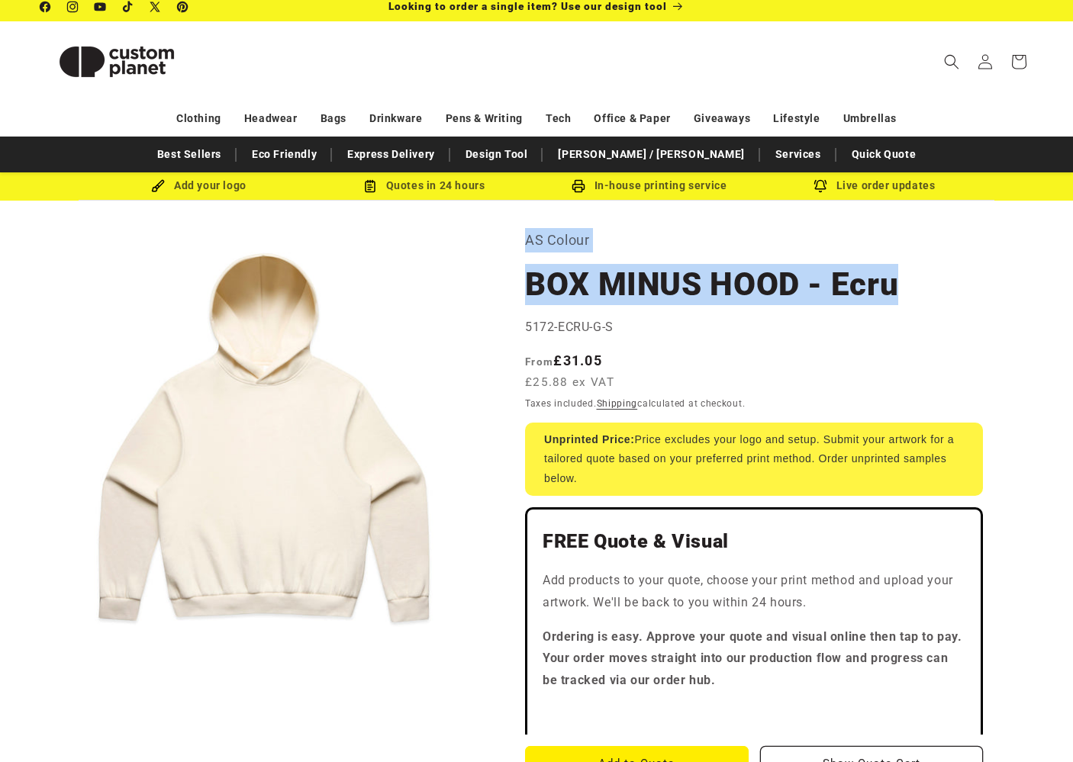
click at [653, 278] on h1 "BOX MINUS HOOD - Ecru" at bounding box center [754, 284] width 458 height 41
drag, startPoint x: 529, startPoint y: 286, endPoint x: 801, endPoint y: 285, distance: 272.4
click at [801, 285] on h1 "BOX MINUS HOOD - Ecru" at bounding box center [754, 284] width 458 height 41
copy h1 "BOX MINUS HOOD"
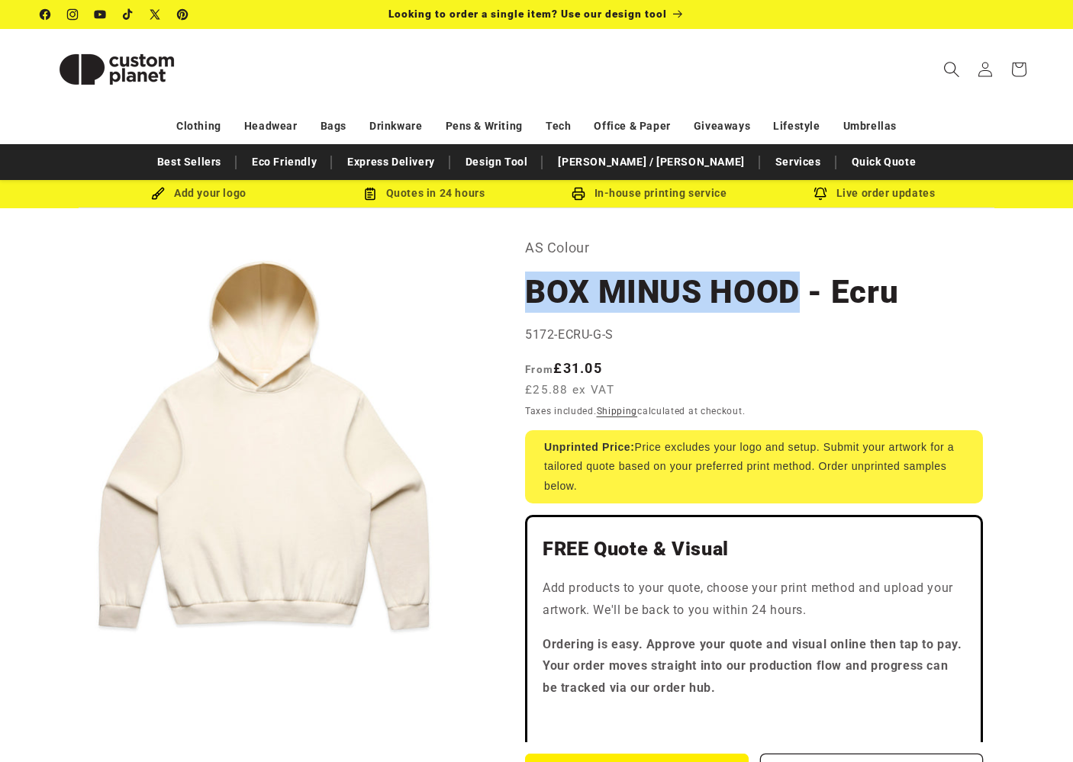
scroll to position [0, 0]
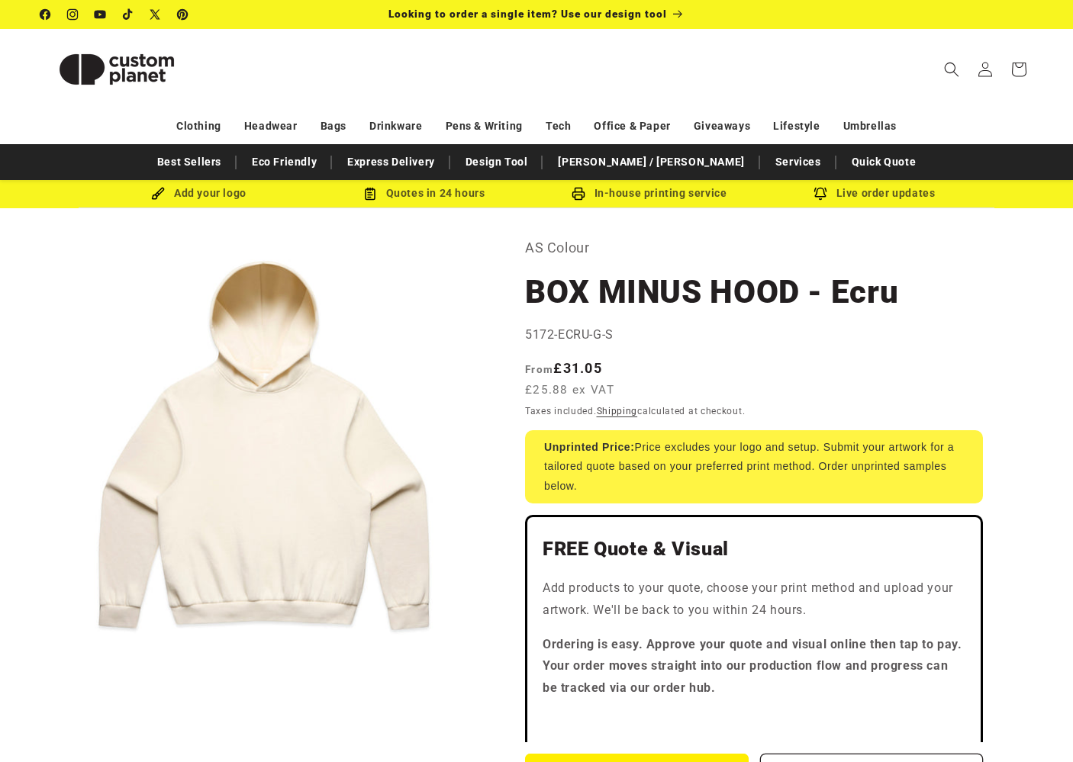
drag, startPoint x: 954, startPoint y: 68, endPoint x: 919, endPoint y: 76, distance: 35.9
click at [954, 67] on icon "Search" at bounding box center [951, 69] width 15 height 15
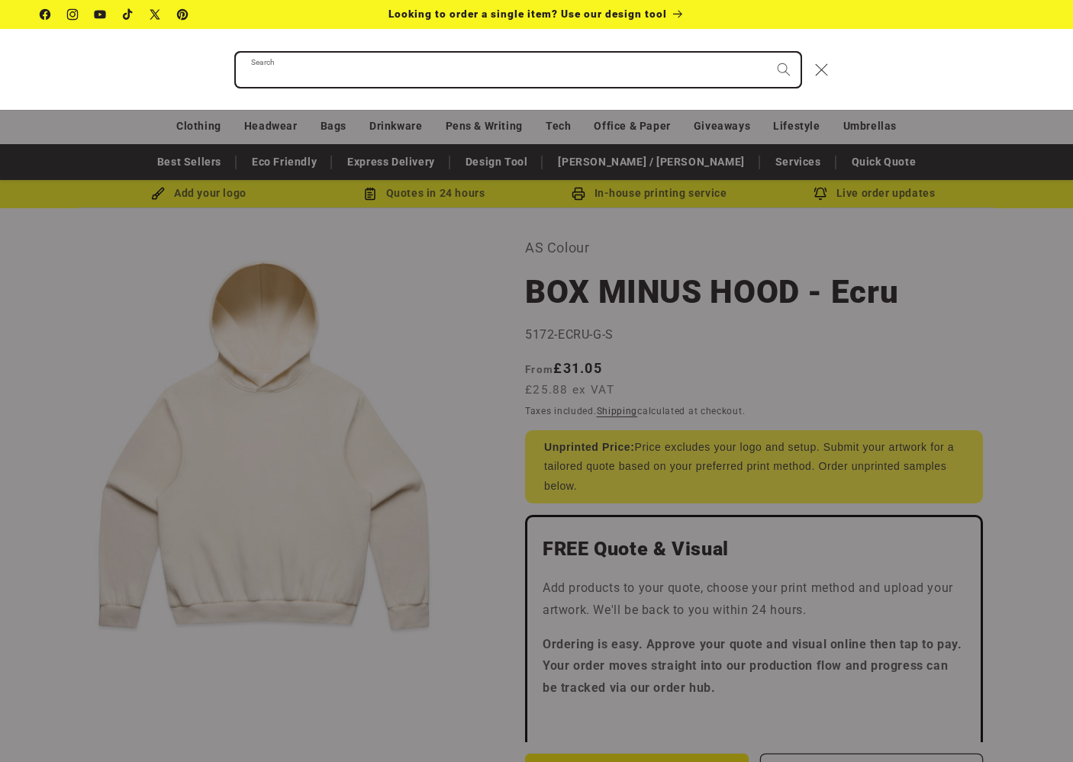
click at [611, 76] on input "Search" at bounding box center [518, 70] width 565 height 34
paste input "**********"
type input "**********"
click at [783, 69] on button "Search" at bounding box center [784, 70] width 34 height 34
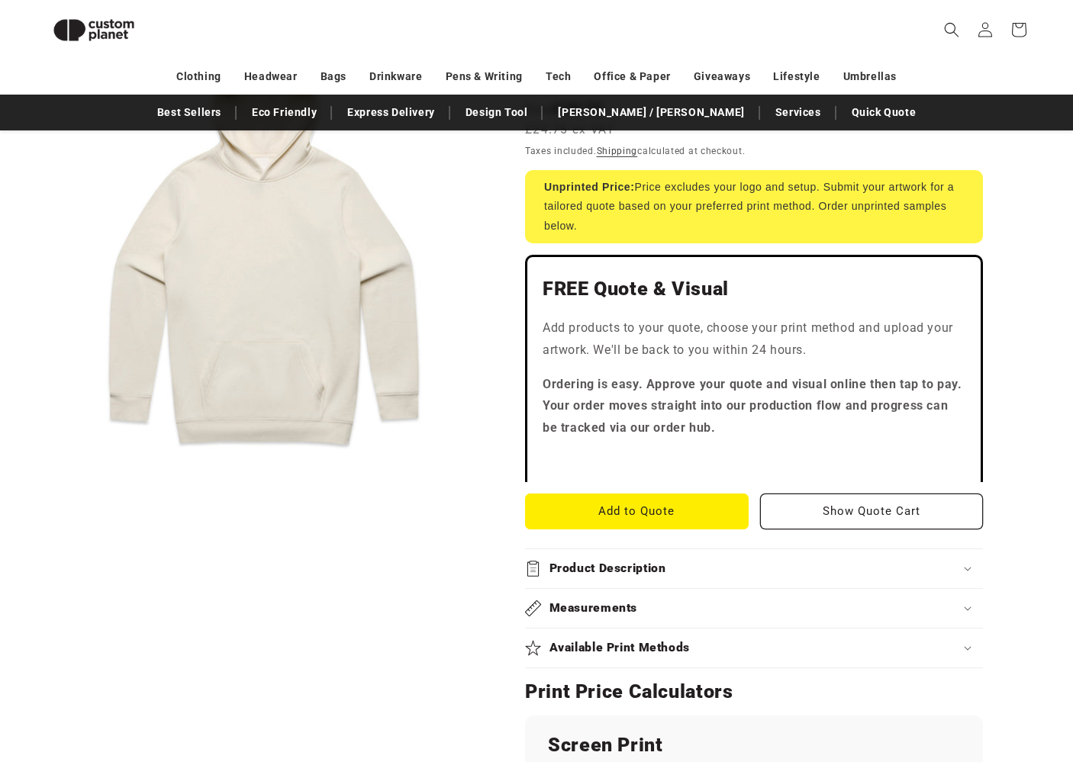
scroll to position [288, 0]
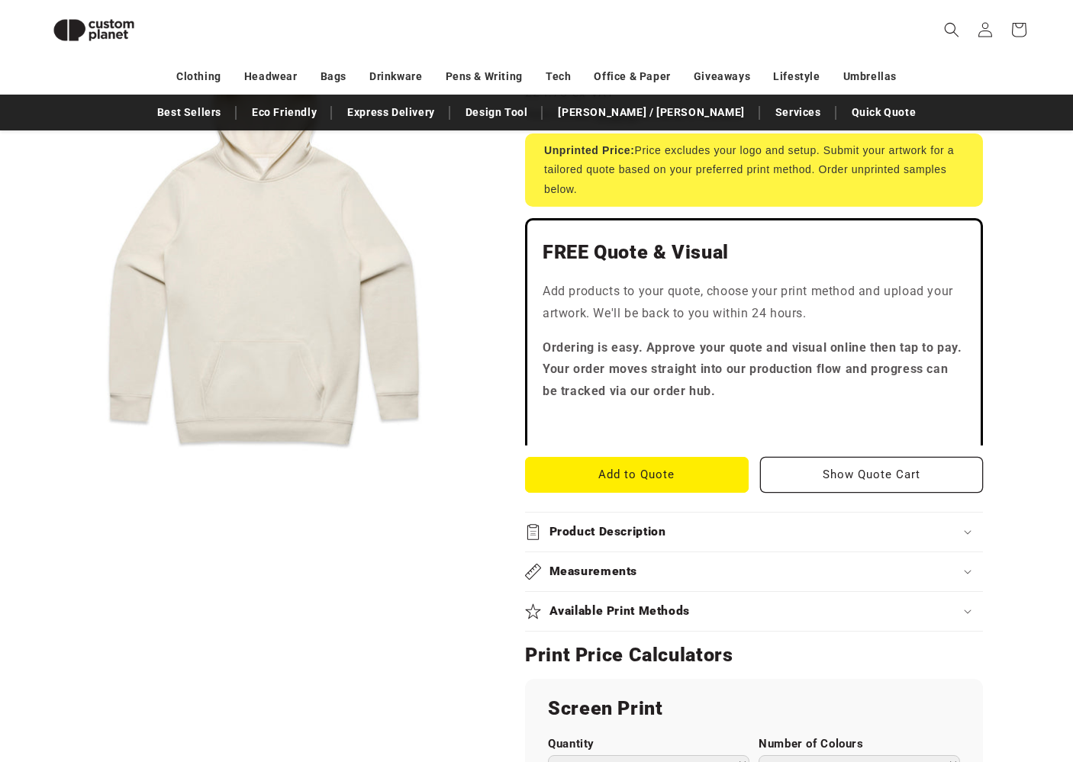
click at [591, 525] on h2 "Product Description" at bounding box center [607, 532] width 117 height 16
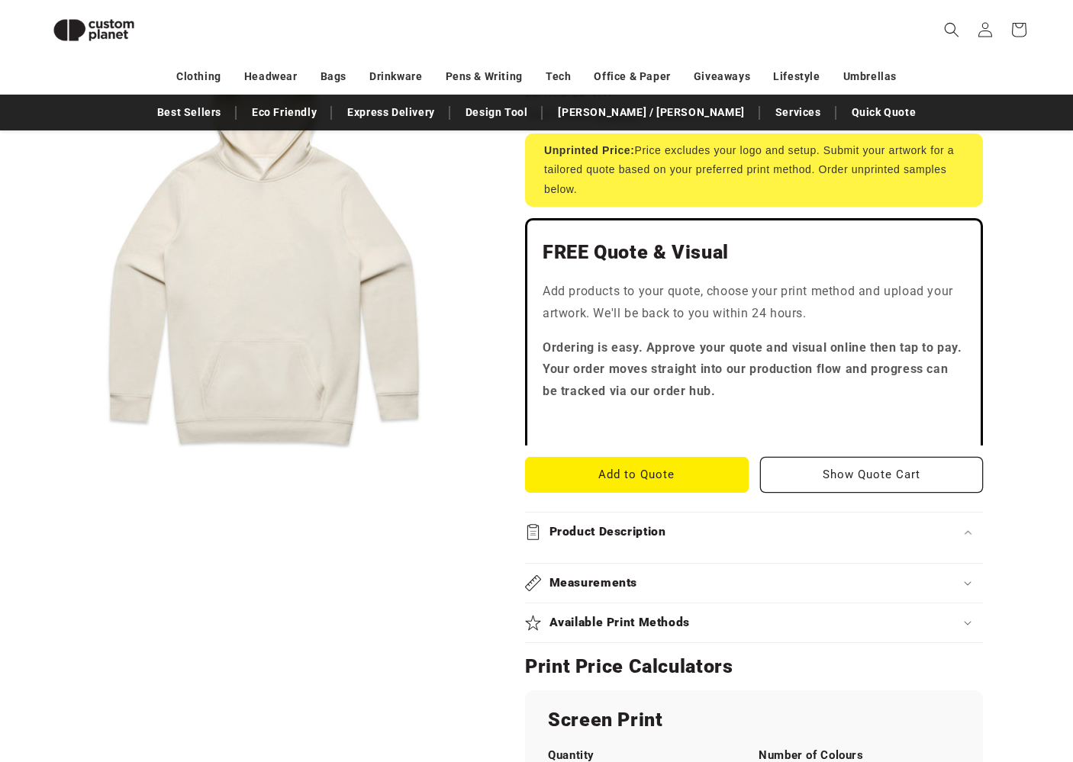
scroll to position [284, 0]
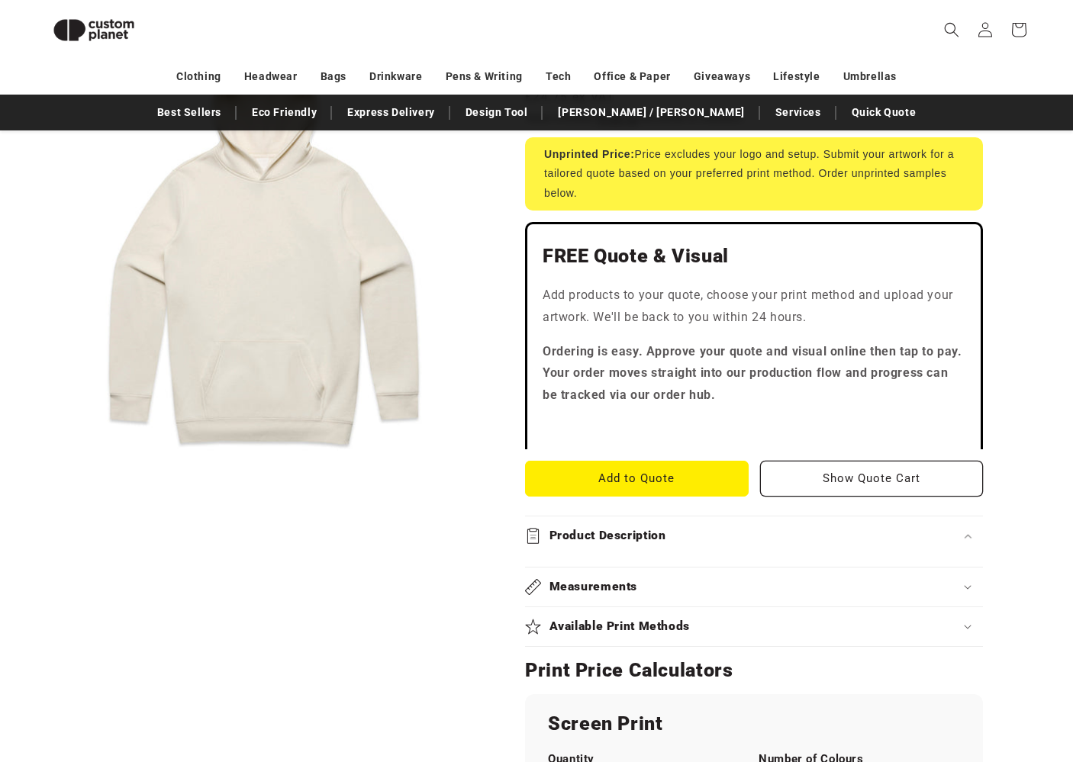
click at [594, 529] on h2 "Product Description" at bounding box center [607, 536] width 117 height 16
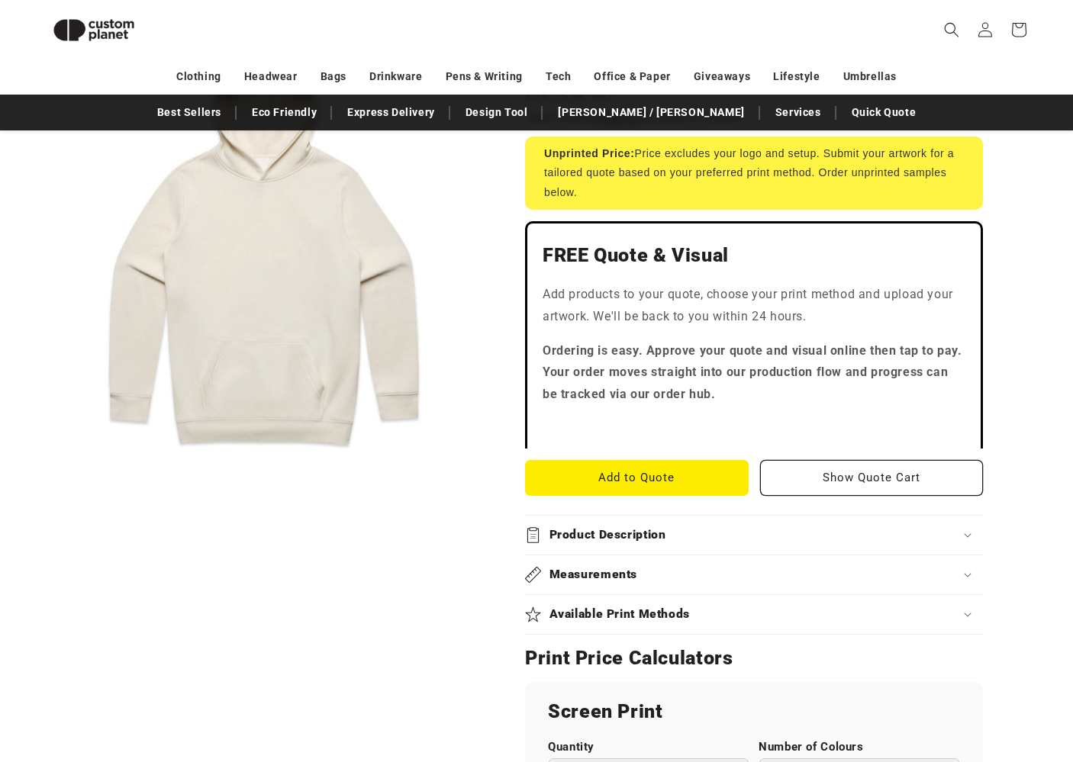
scroll to position [285, 1]
click at [624, 527] on h2 "Product Description" at bounding box center [607, 535] width 117 height 16
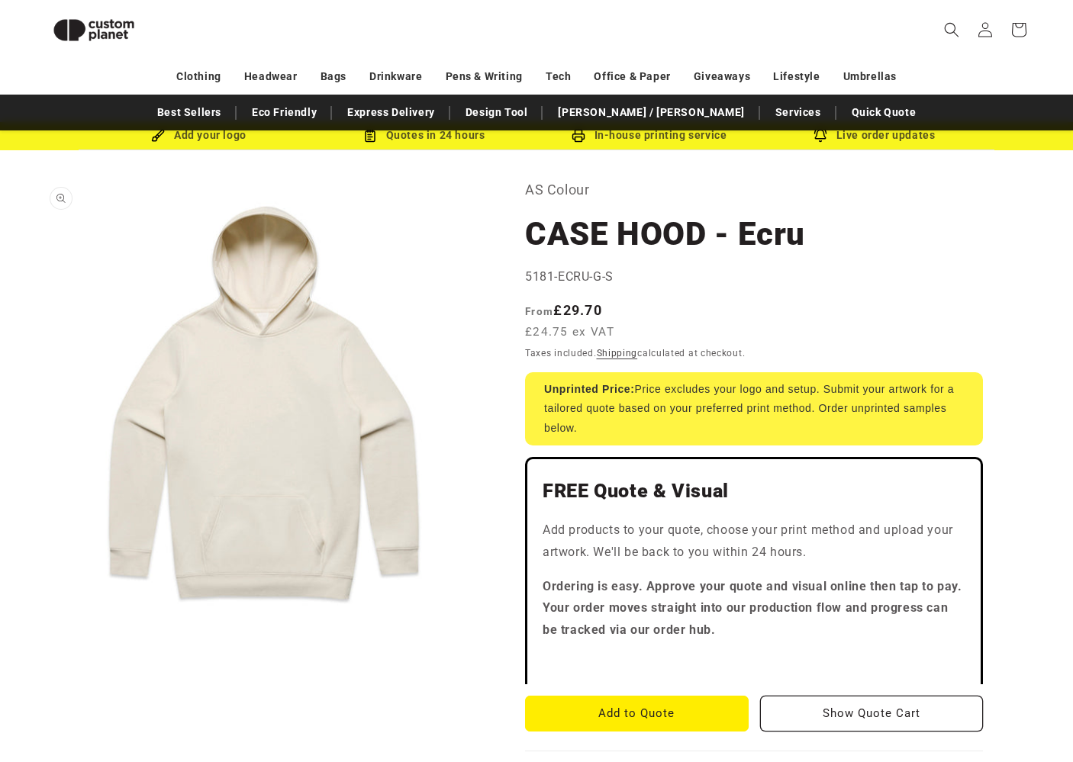
scroll to position [40, 0]
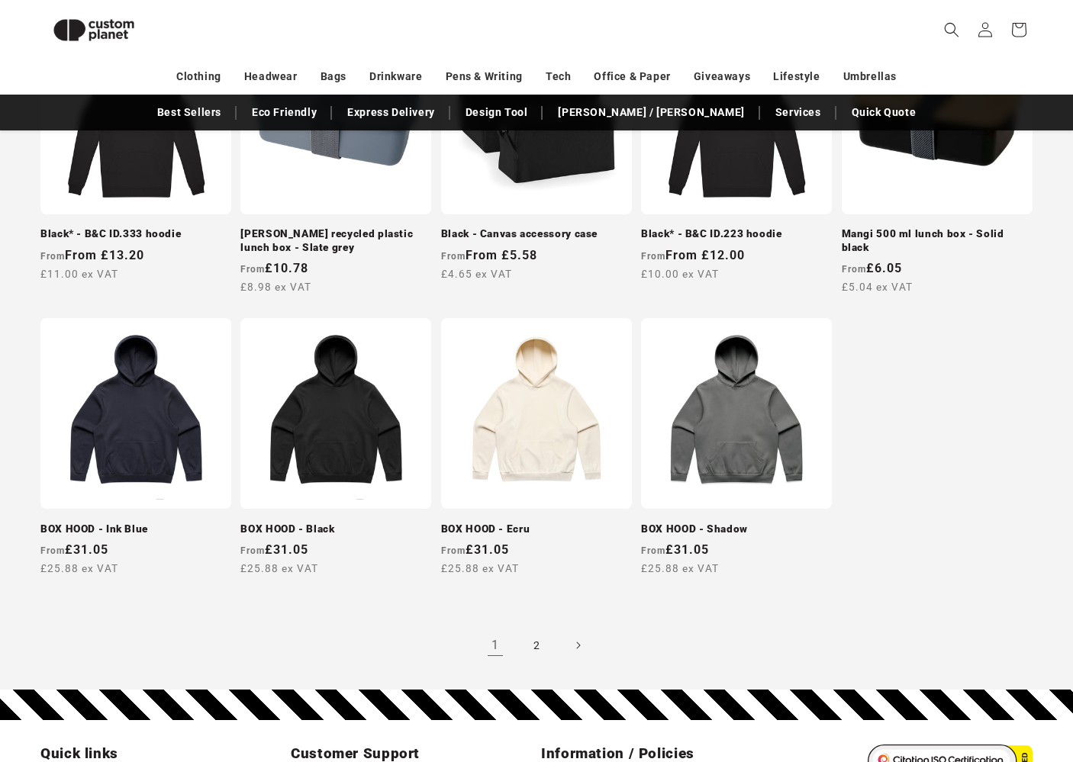
scroll to position [1389, 0]
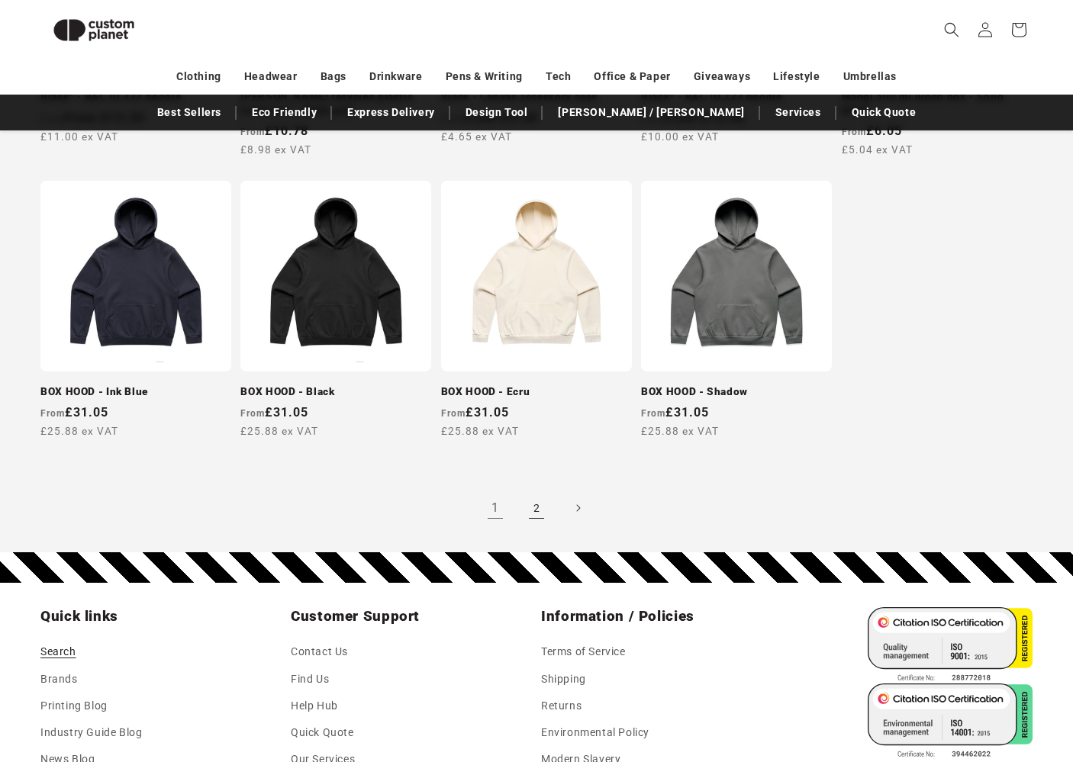
click at [529, 508] on link "2" at bounding box center [537, 508] width 34 height 34
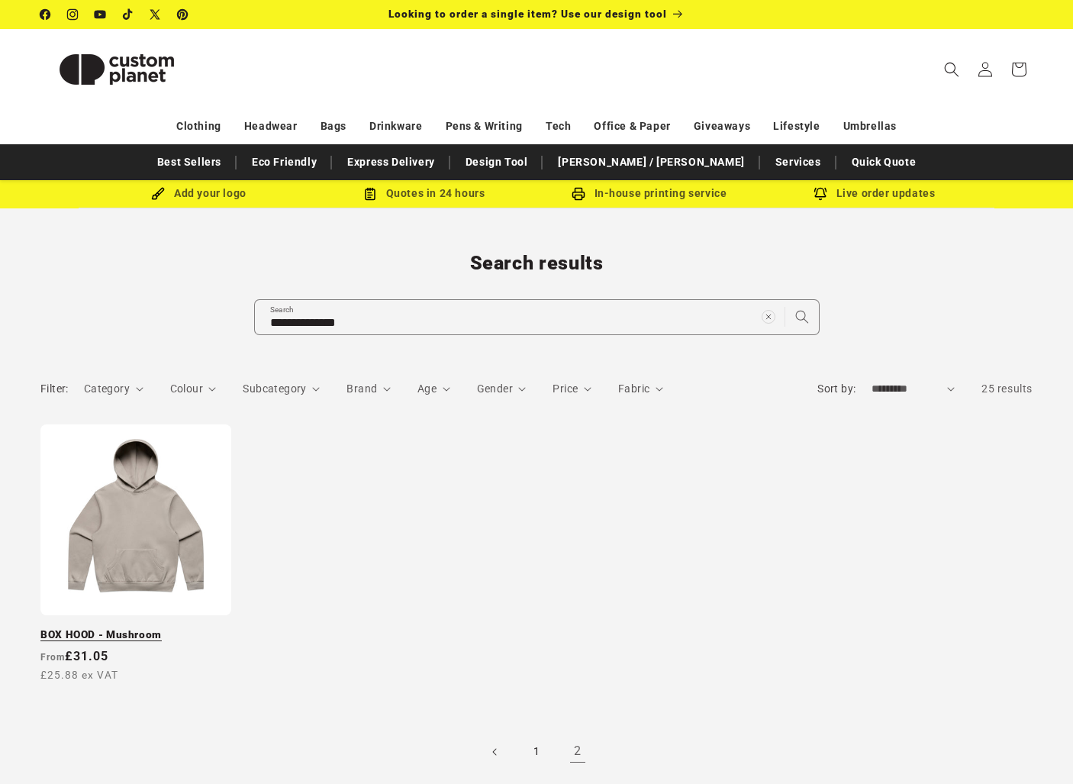
click at [186, 628] on link "BOX HOOD - Mushroom" at bounding box center [135, 635] width 191 height 14
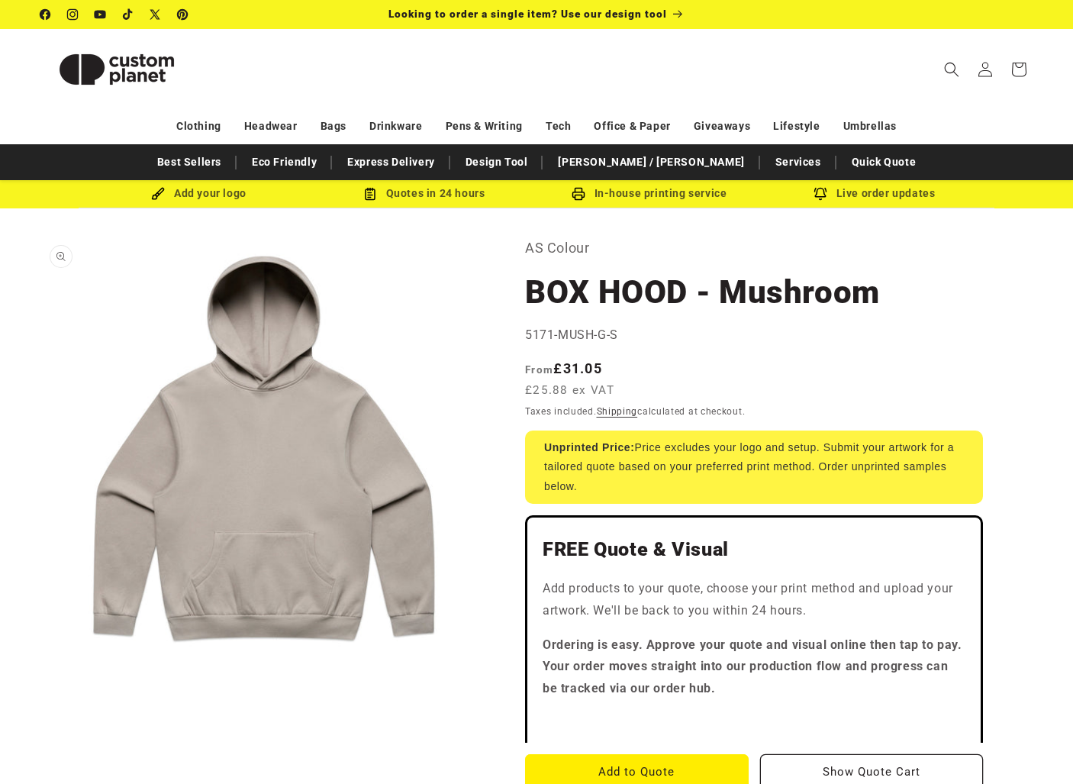
click at [40, 682] on button "Open media 1 in modal" at bounding box center [40, 682] width 0 height 0
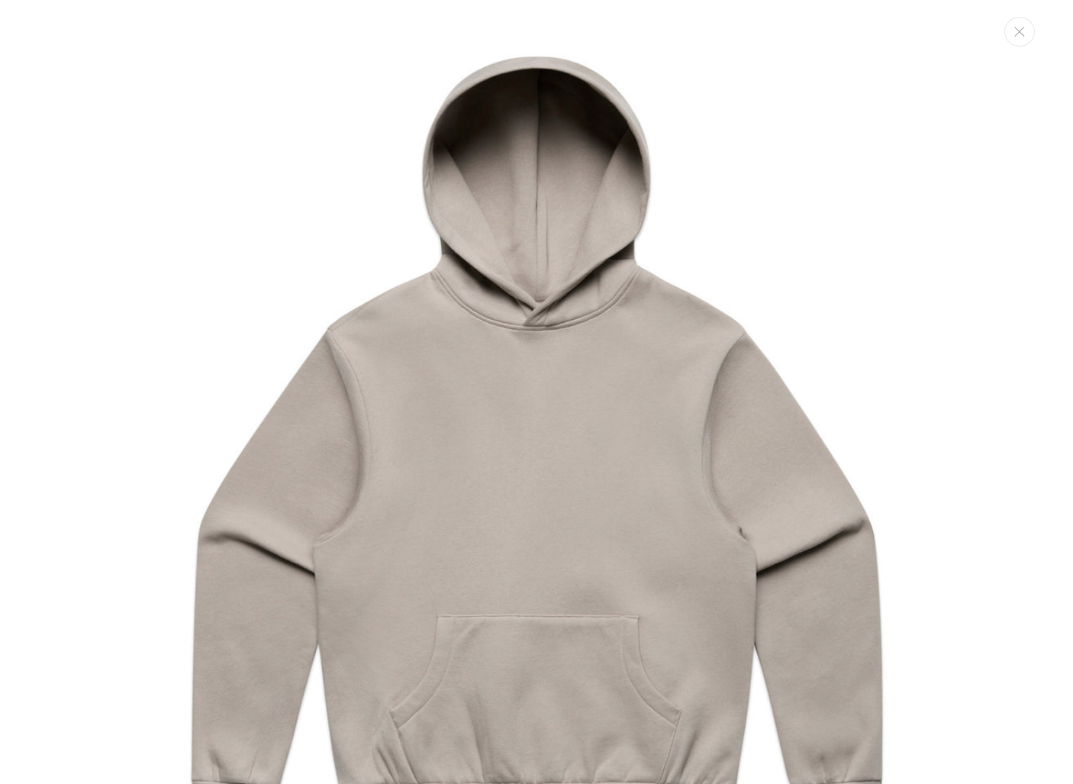
drag, startPoint x: 1015, startPoint y: 28, endPoint x: 1008, endPoint y: 36, distance: 10.8
click at [1015, 30] on icon "Close" at bounding box center [1019, 32] width 11 height 10
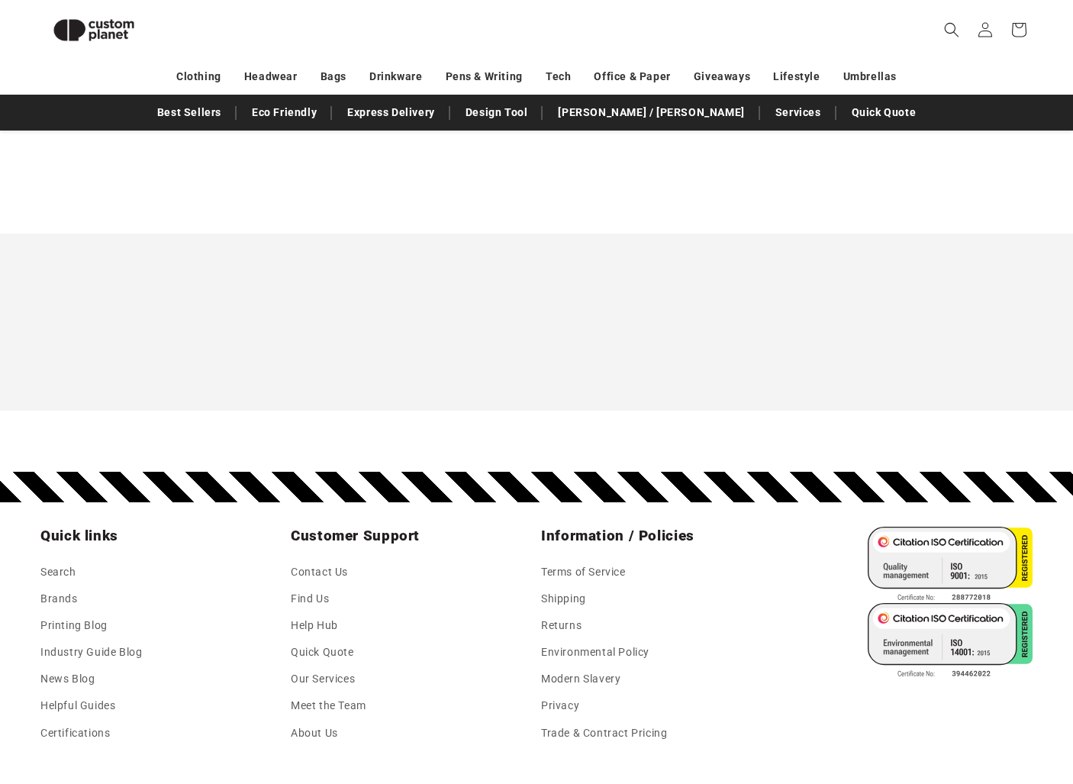
scroll to position [2069, 0]
